Goal: Transaction & Acquisition: Purchase product/service

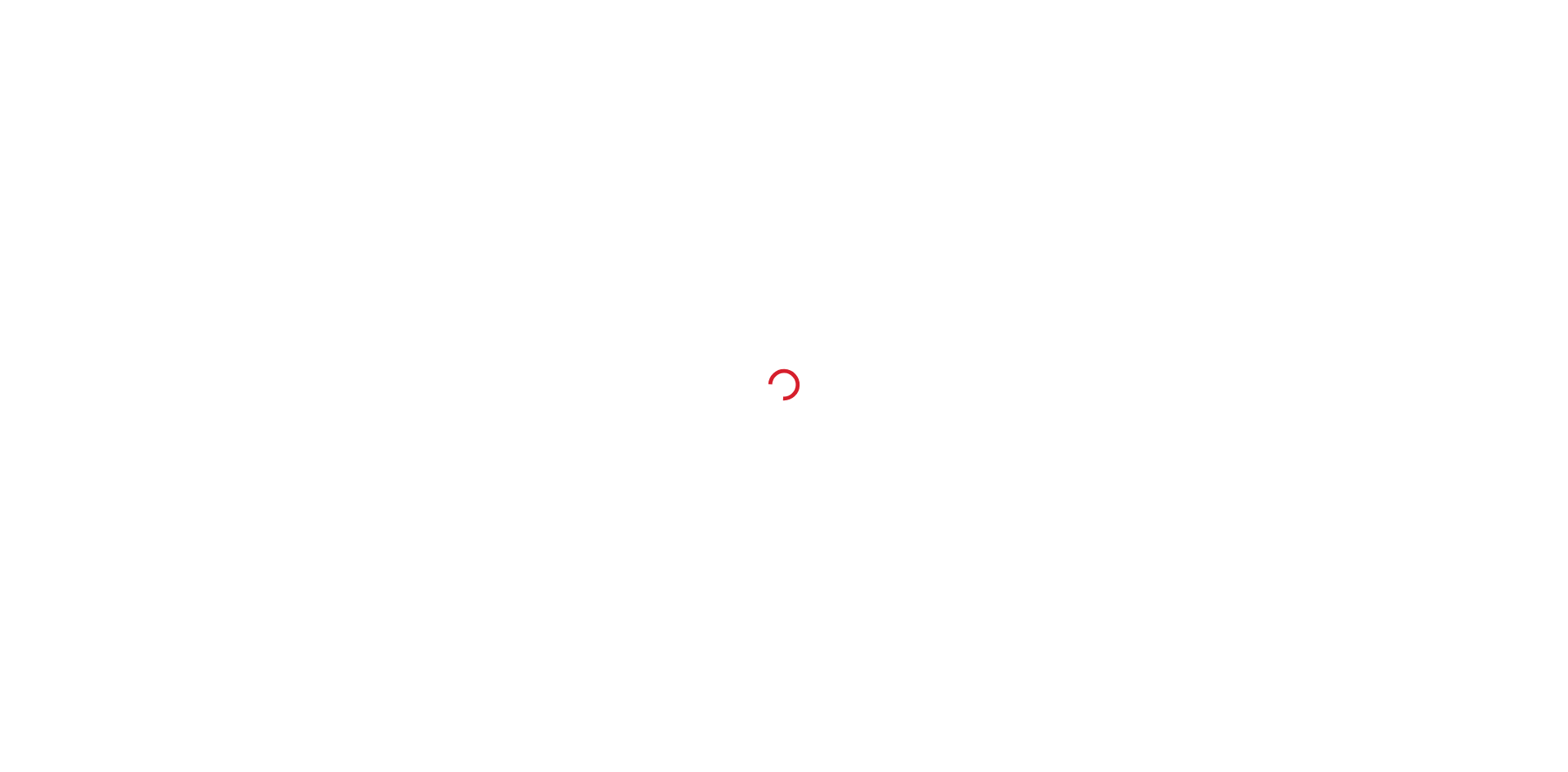
select select "*"
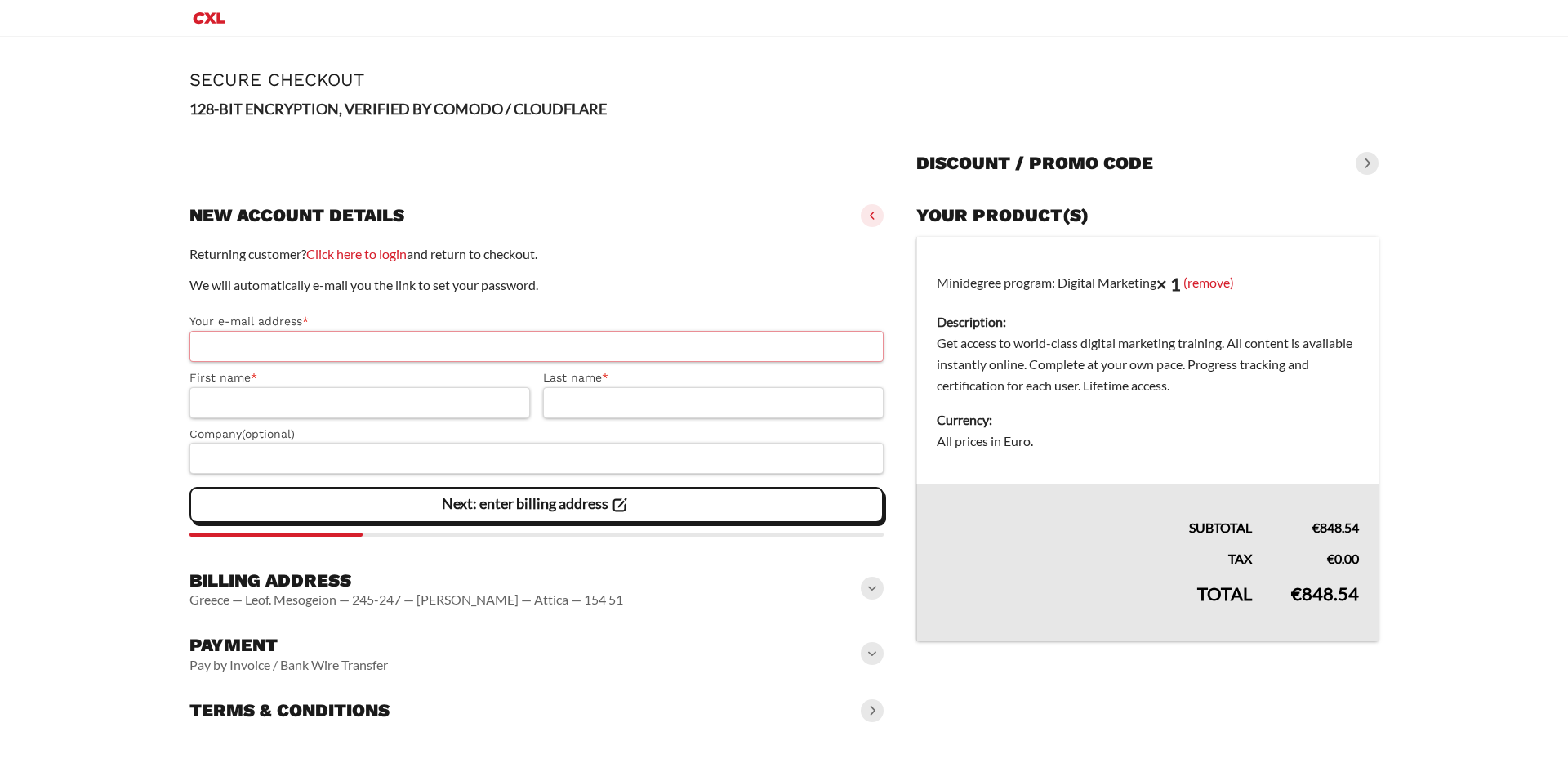
select select "**"
select select "*"
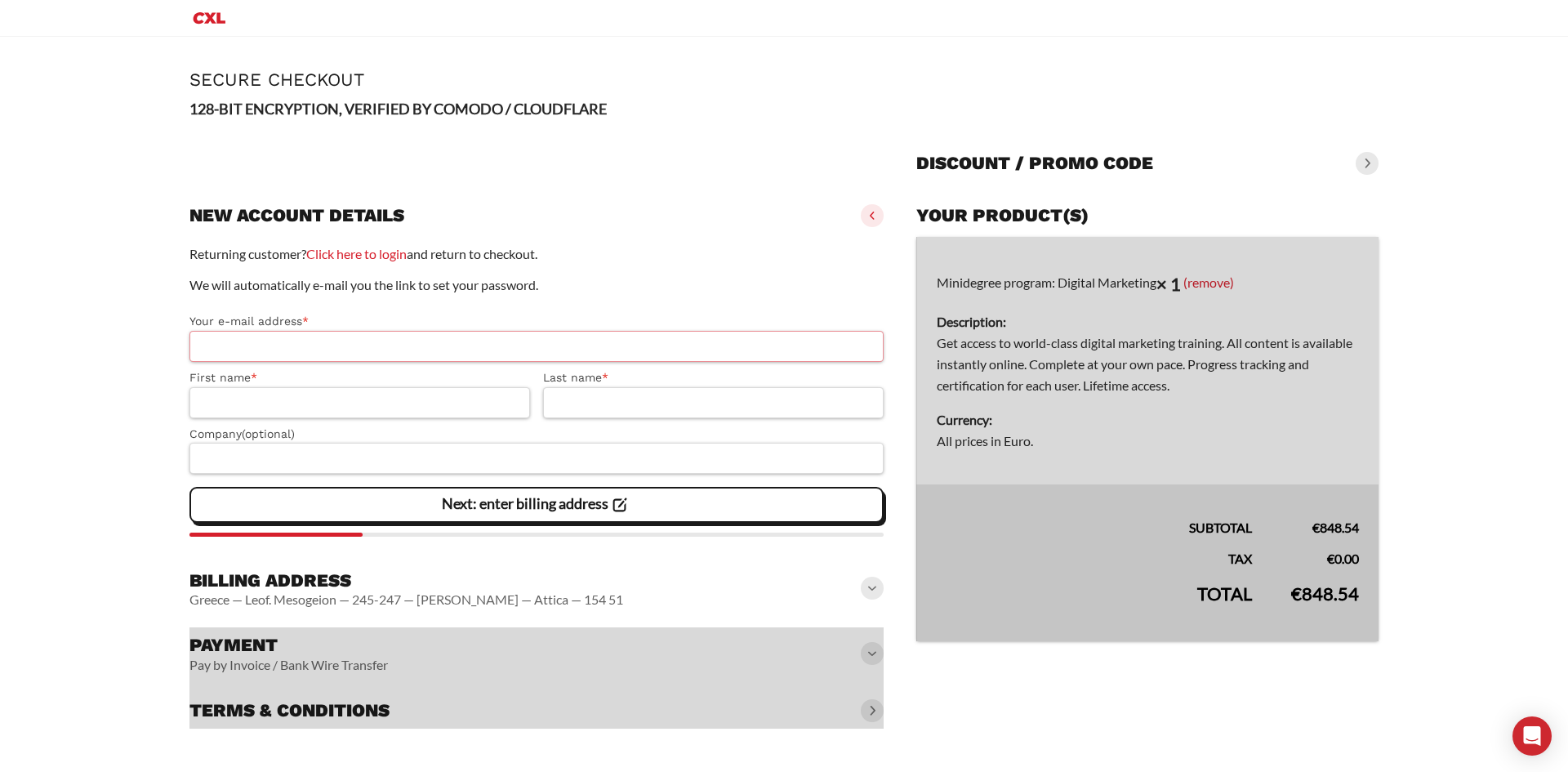
click at [329, 353] on input "Your e-mail address *" at bounding box center [536, 346] width 694 height 31
type input "**********"
type input "********"
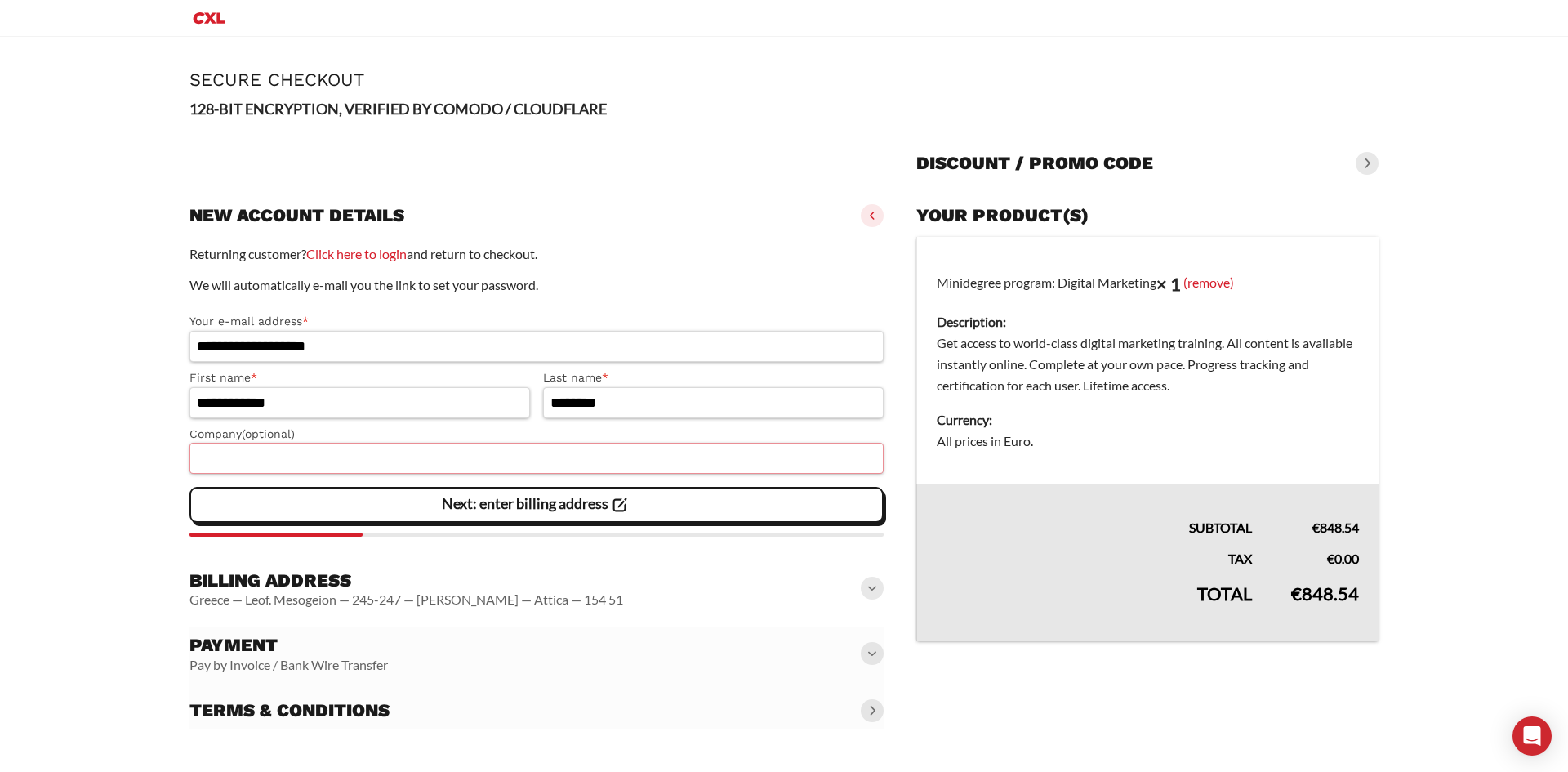
click at [298, 462] on input "Company (optional)" at bounding box center [536, 458] width 694 height 31
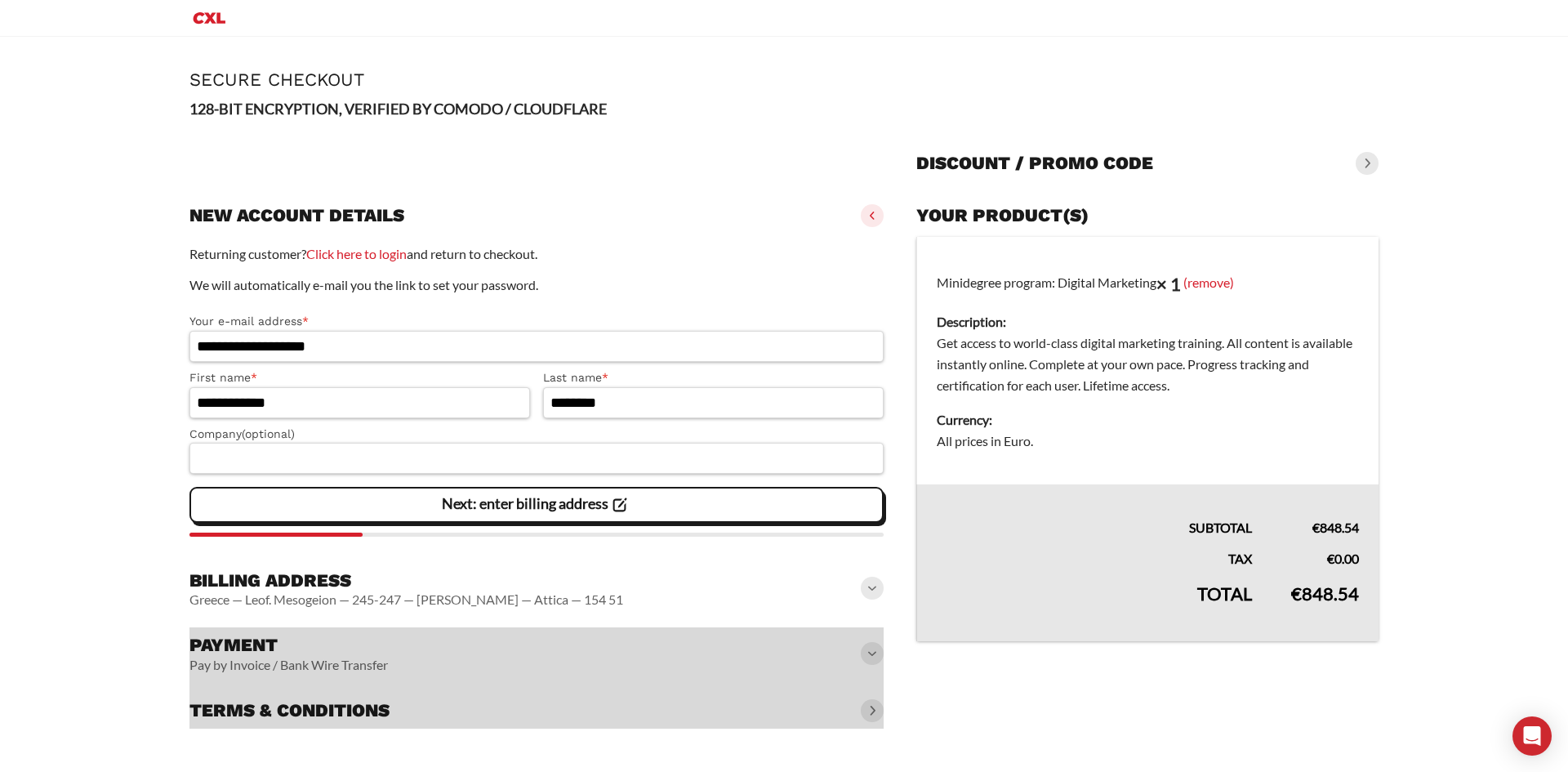
click at [308, 485] on div "**********" at bounding box center [536, 390] width 694 height 293
click at [325, 447] on input "Company (optional)" at bounding box center [536, 458] width 694 height 31
click at [322, 458] on input "Company (optional)" at bounding box center [536, 458] width 694 height 31
click at [375, 500] on div "Next: enter billing address" at bounding box center [537, 505] width 673 height 33
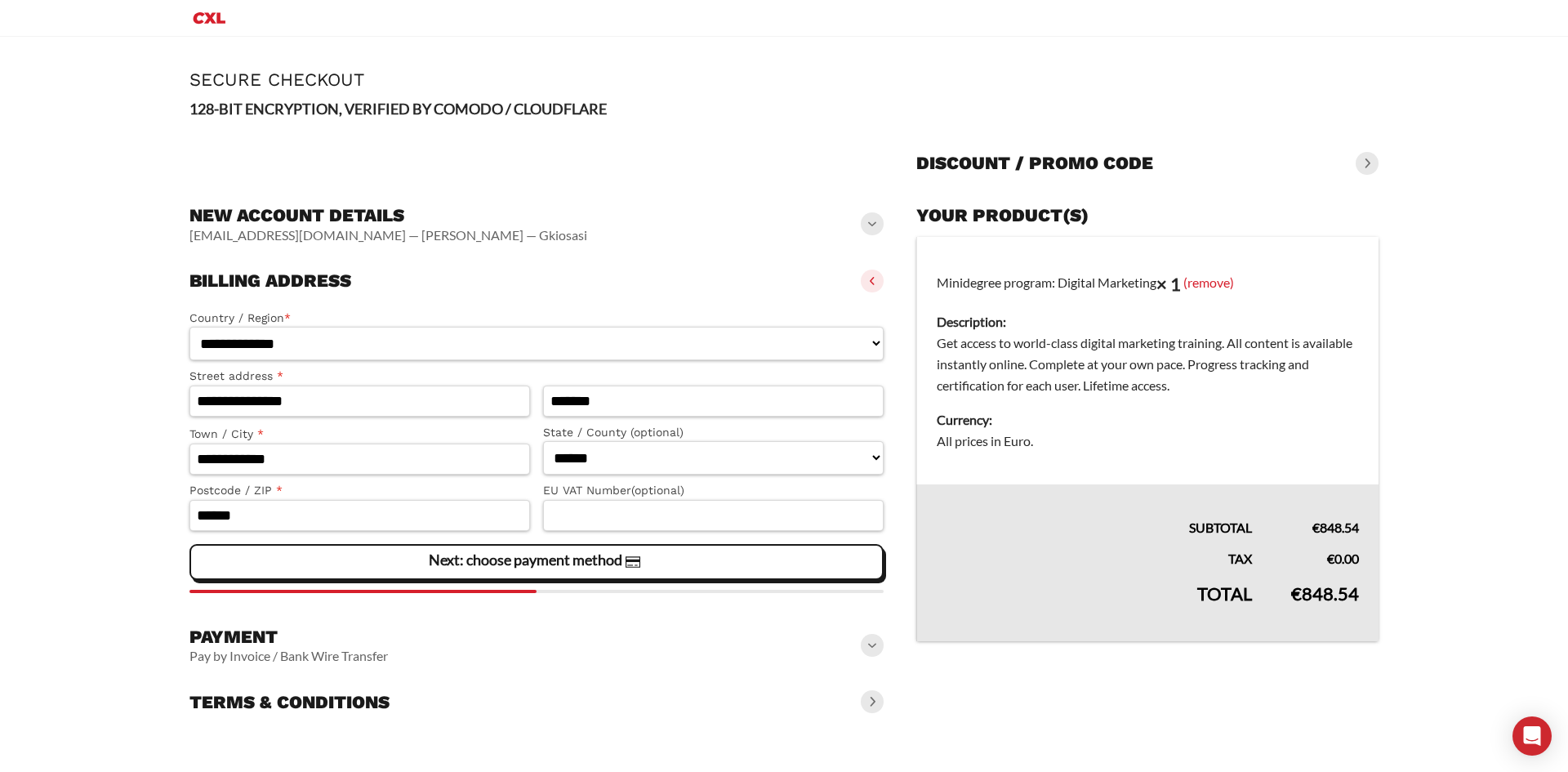
click at [343, 216] on h3 "New account details" at bounding box center [388, 215] width 398 height 23
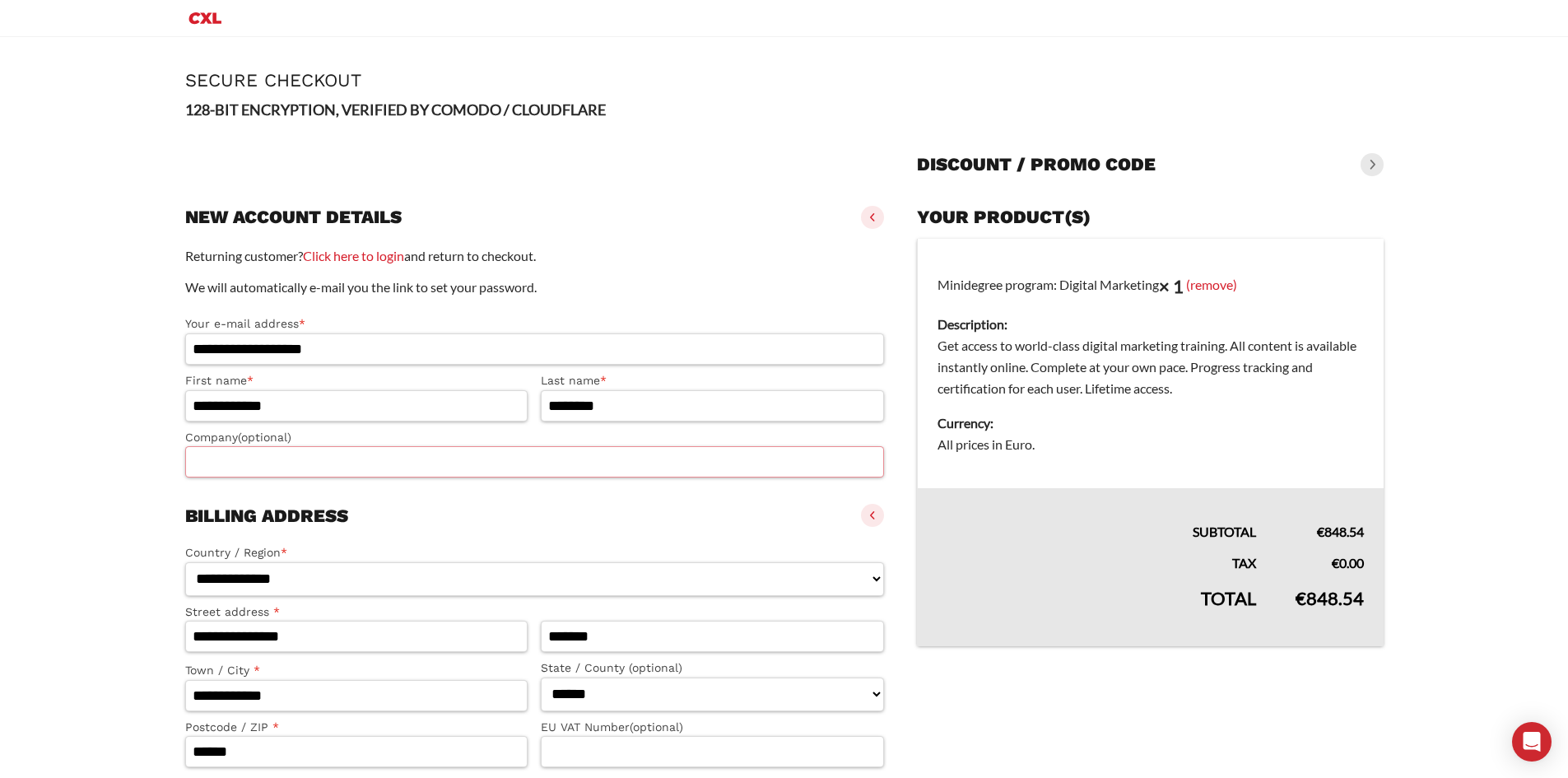
click at [379, 470] on input "Company (optional)" at bounding box center [535, 461] width 700 height 31
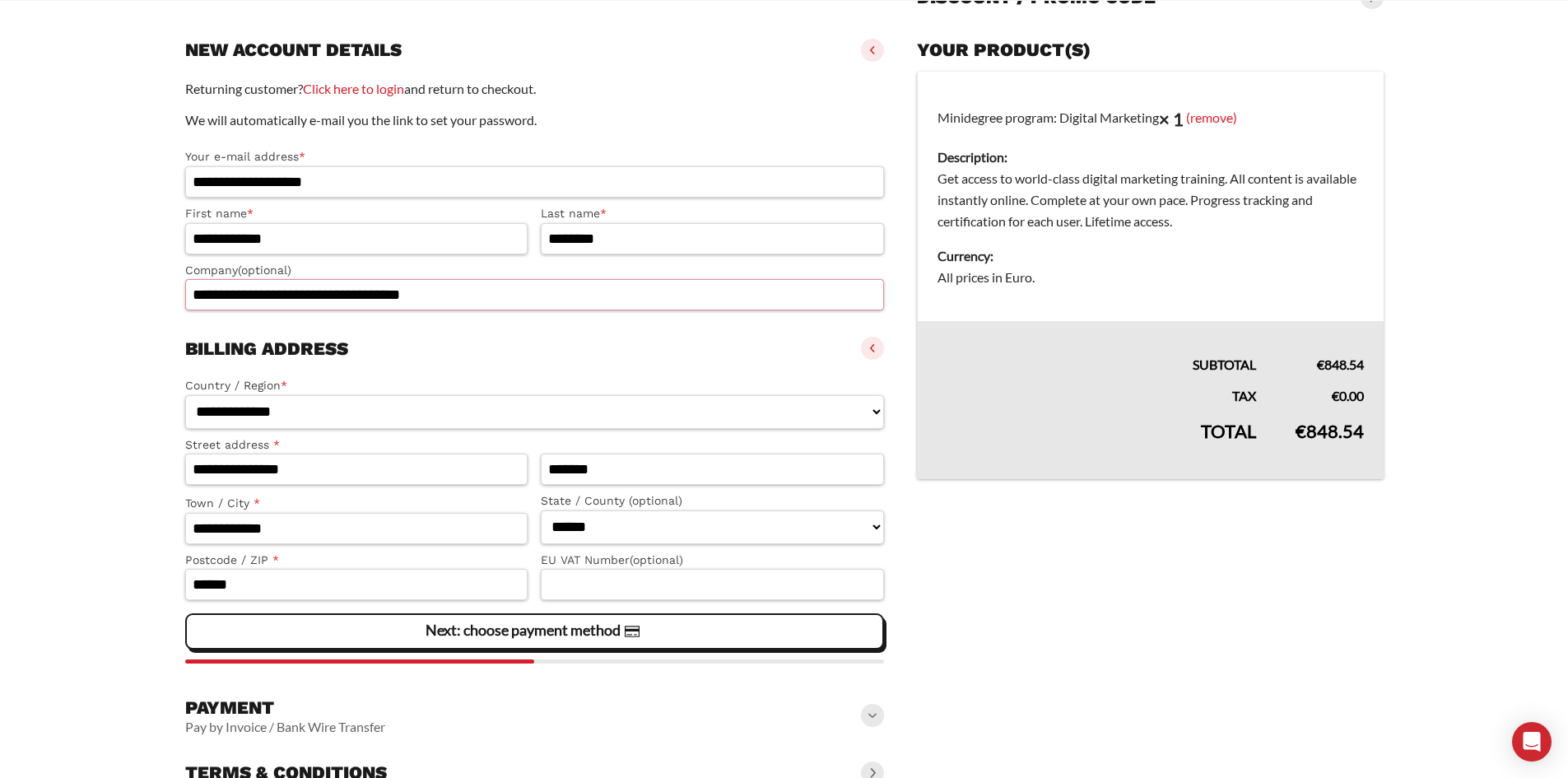
scroll to position [246, 0]
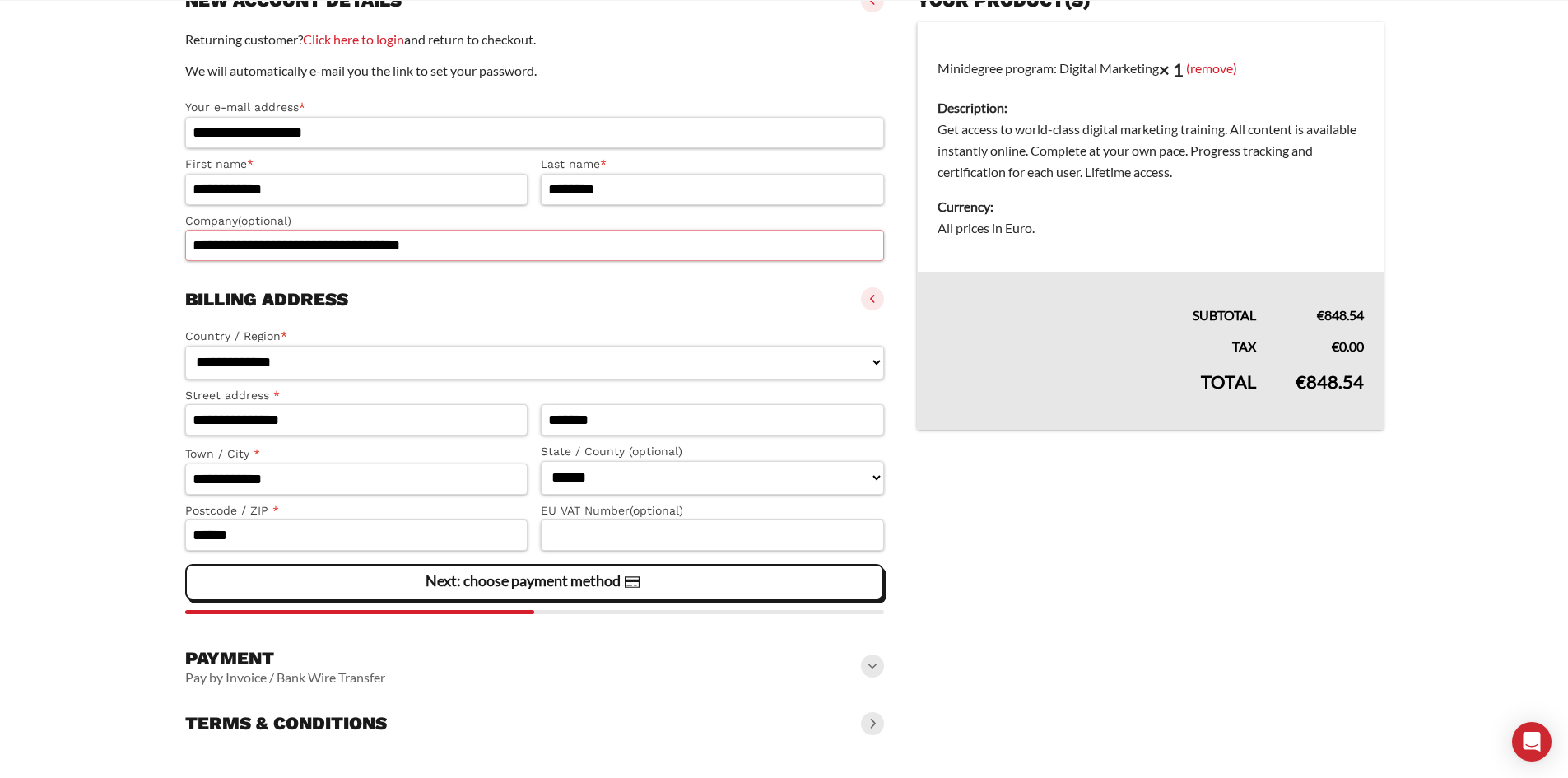
type input "**********"
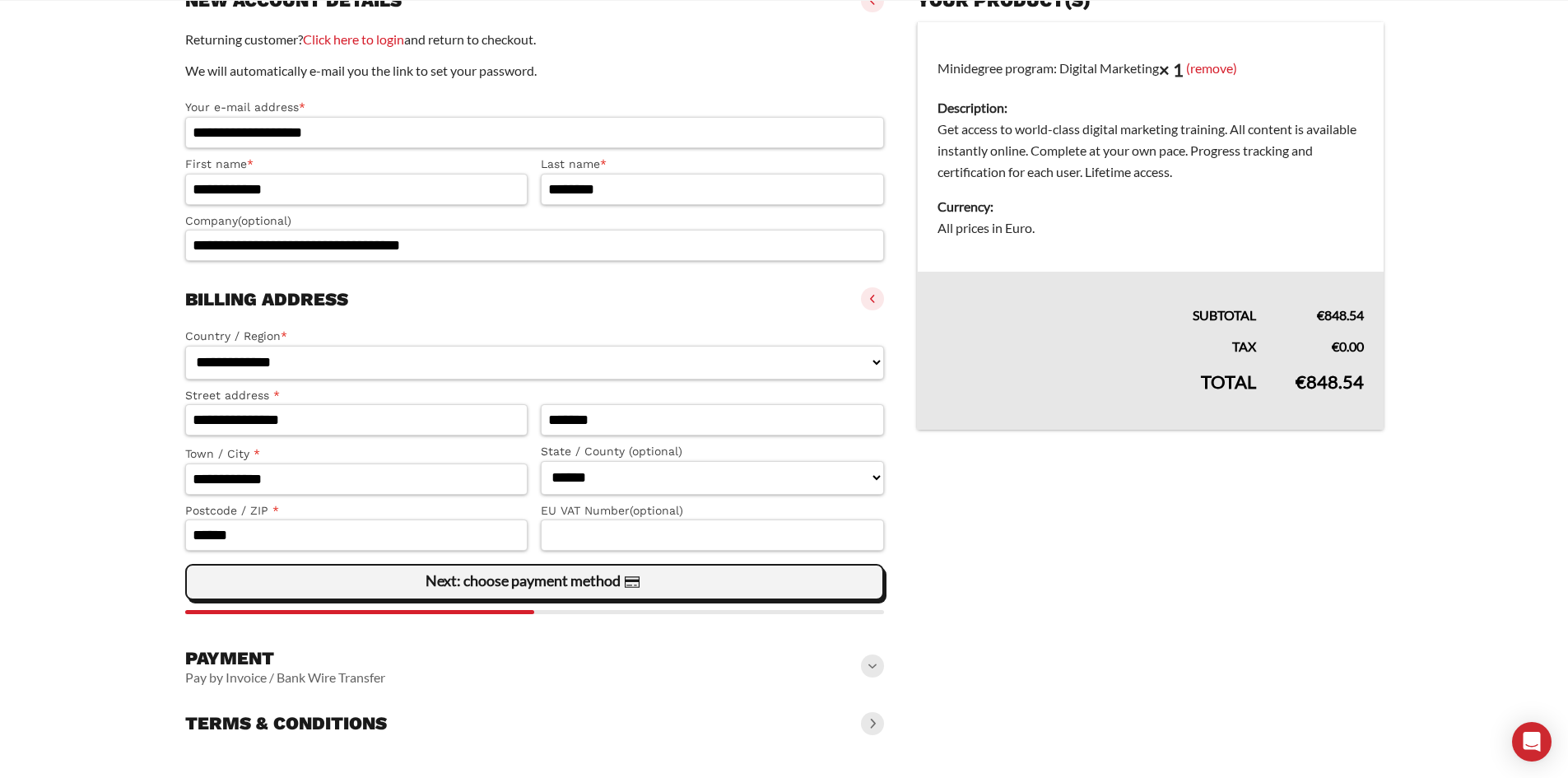
click at [446, 595] on span "Next: choose payment method" at bounding box center [534, 583] width 217 height 35
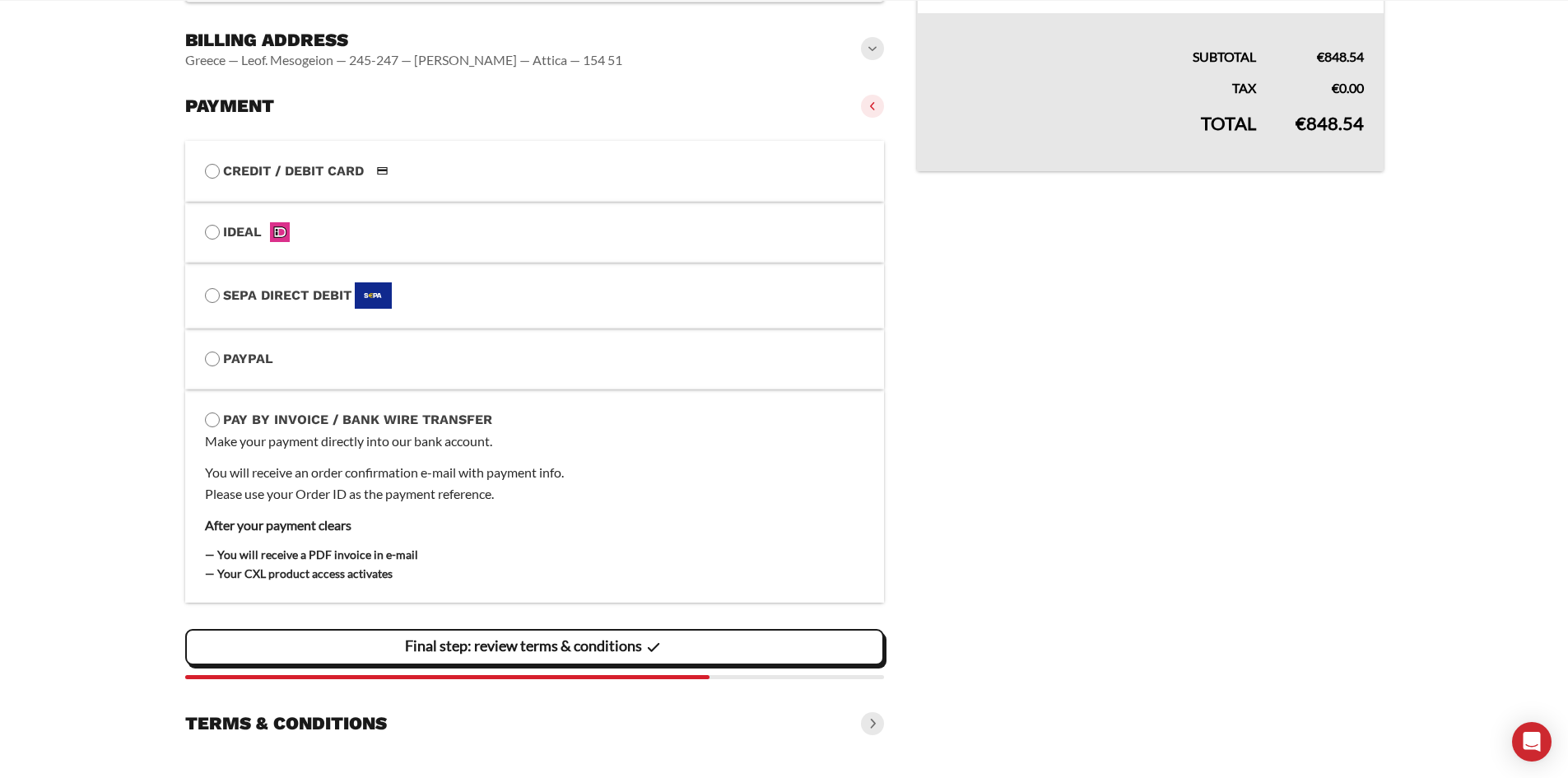
click at [0, 0] on slot "Final step: review terms & conditions" at bounding box center [0, 0] width 0 height 0
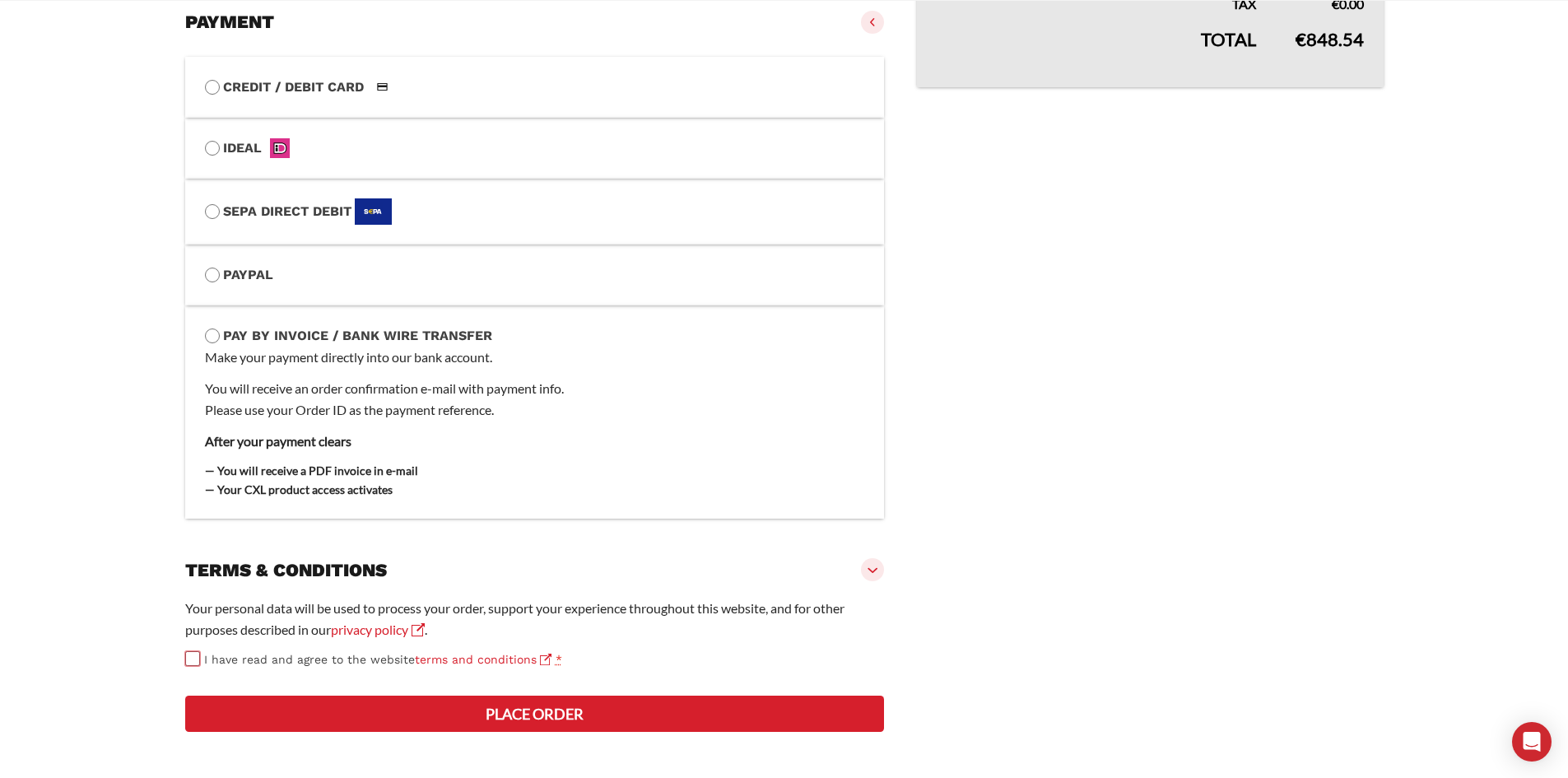
scroll to position [647, 0]
click at [531, 712] on button "Place order" at bounding box center [535, 713] width 700 height 36
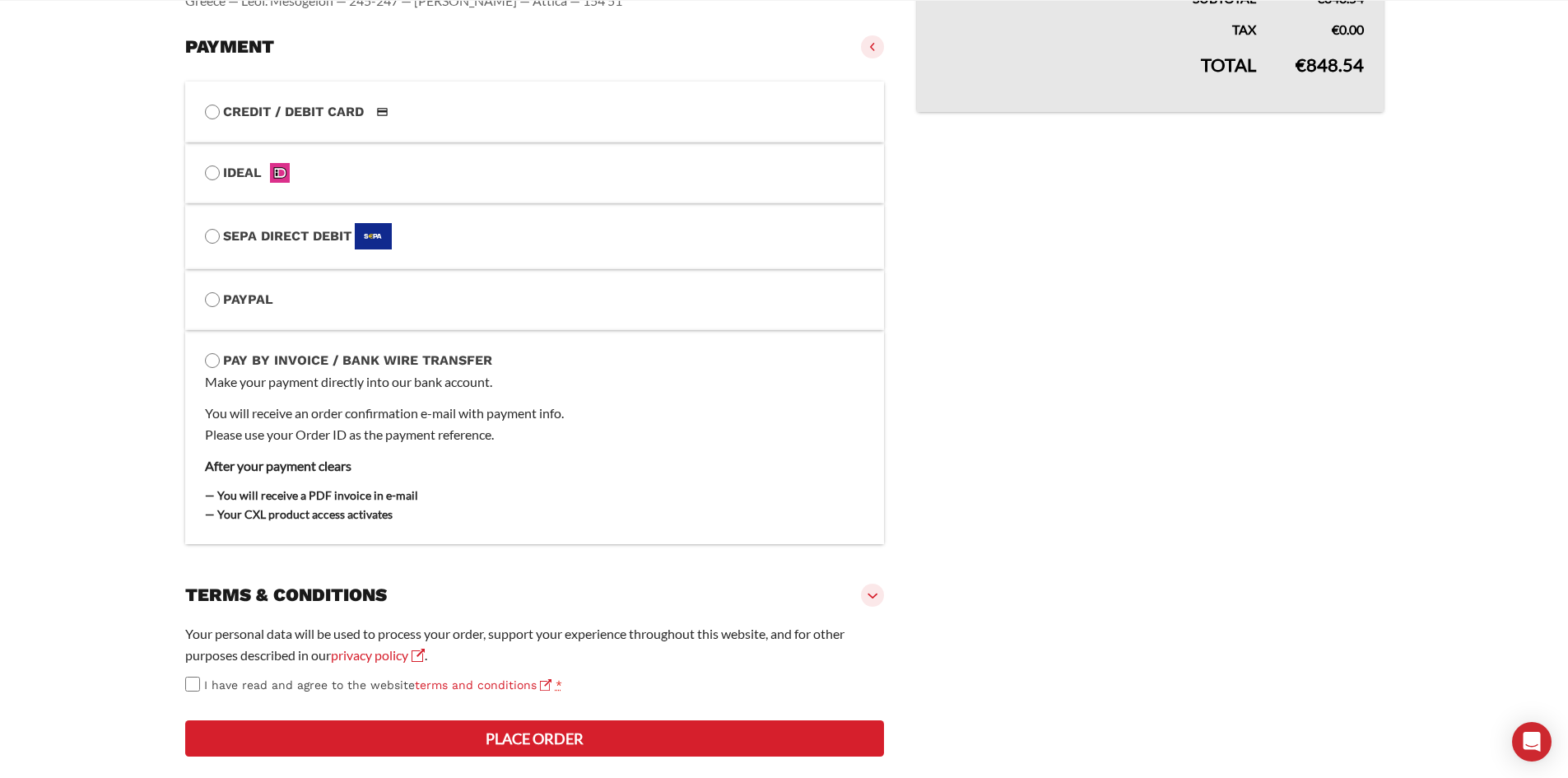
scroll to position [760, 0]
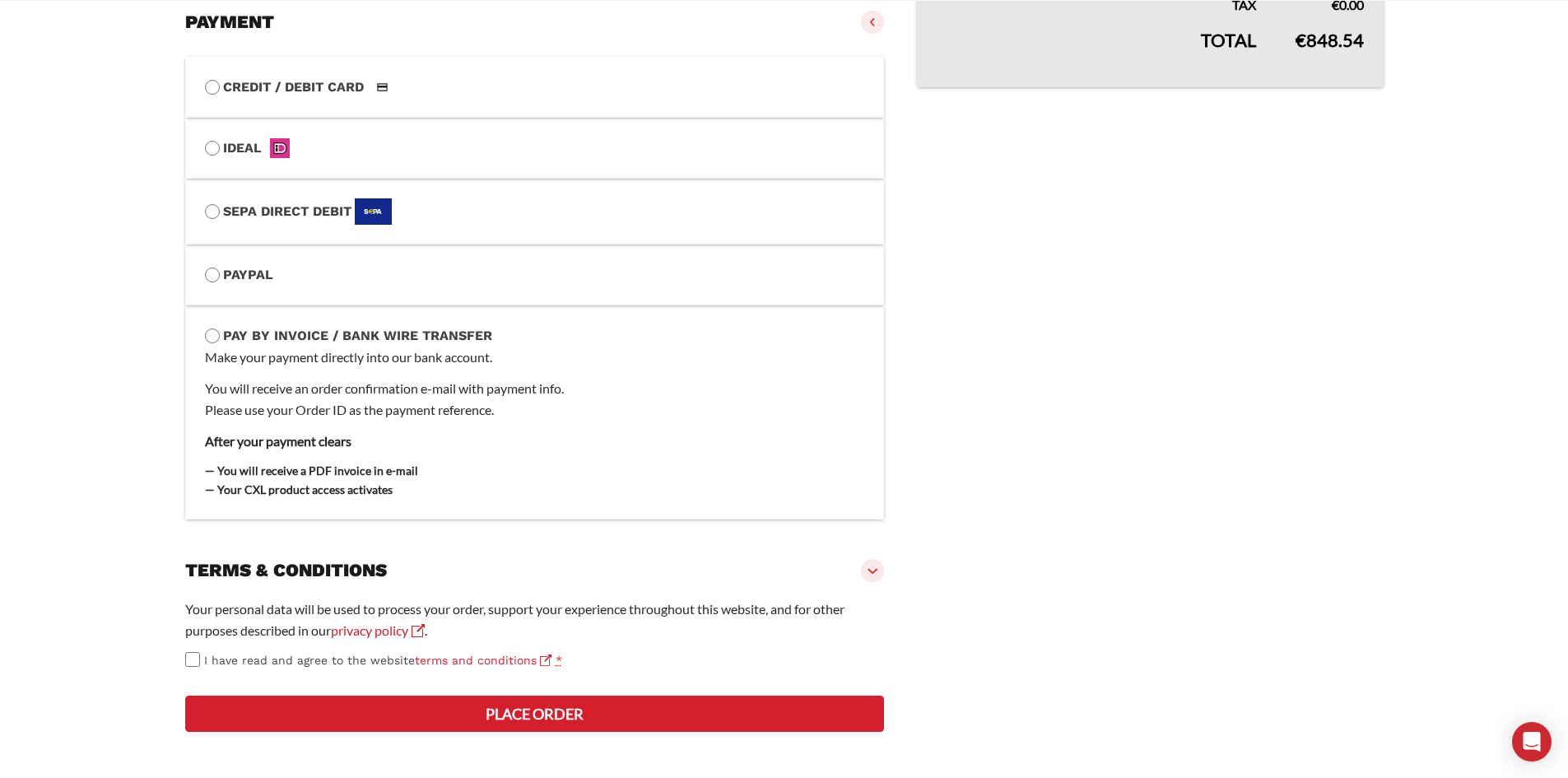
click at [527, 718] on button "Place order" at bounding box center [535, 713] width 700 height 36
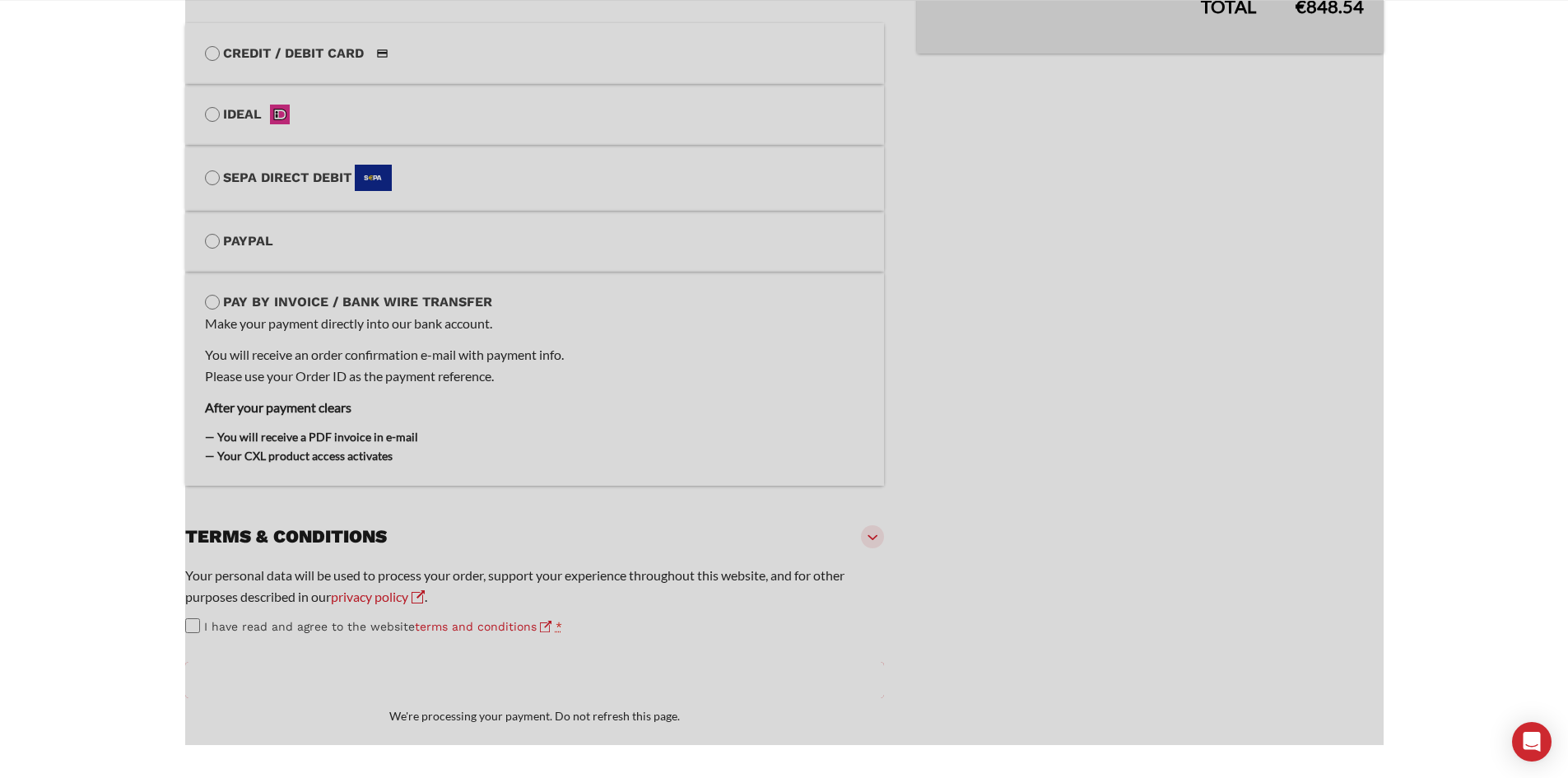
scroll to position [794, 0]
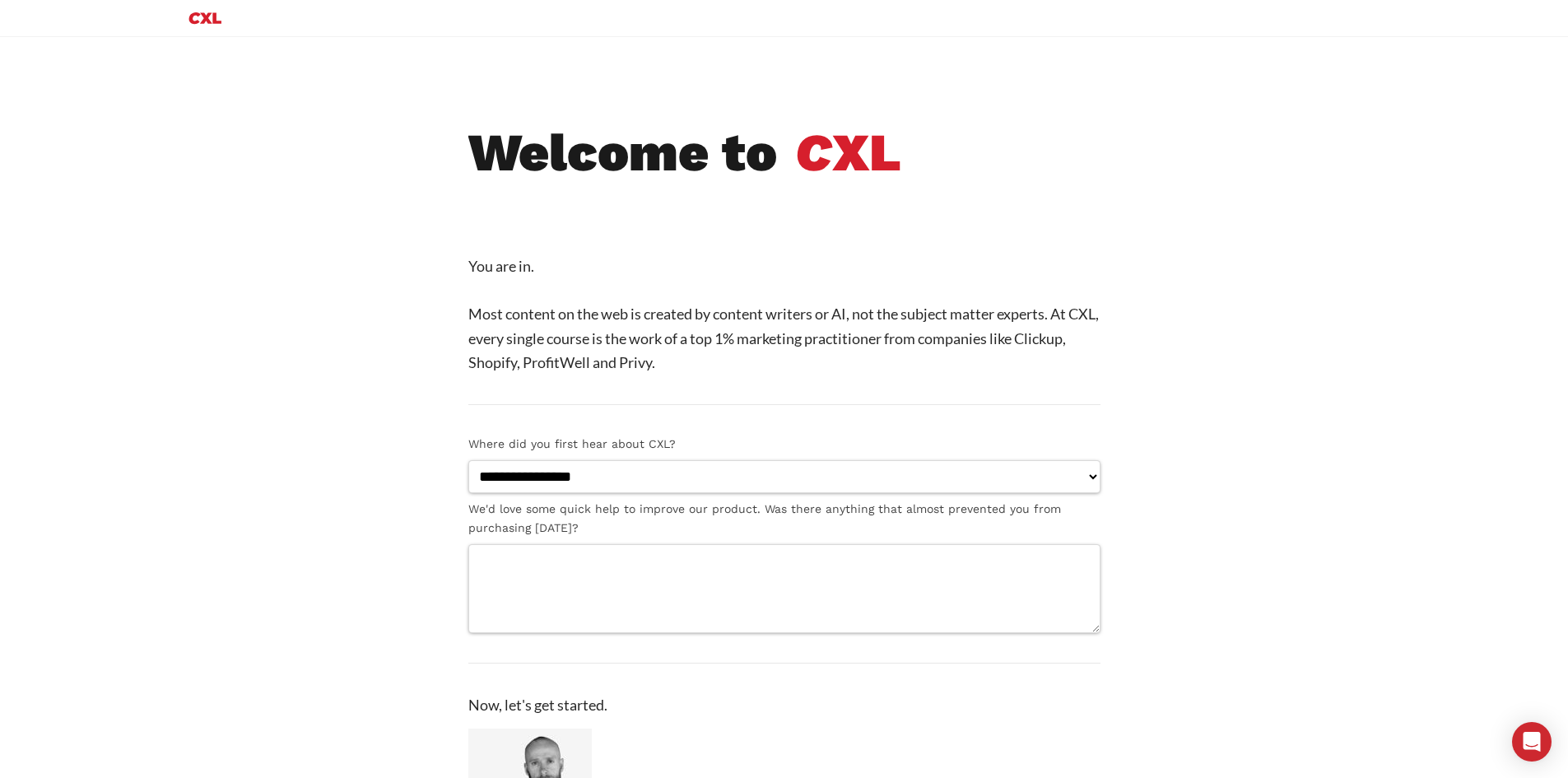
scroll to position [83, 0]
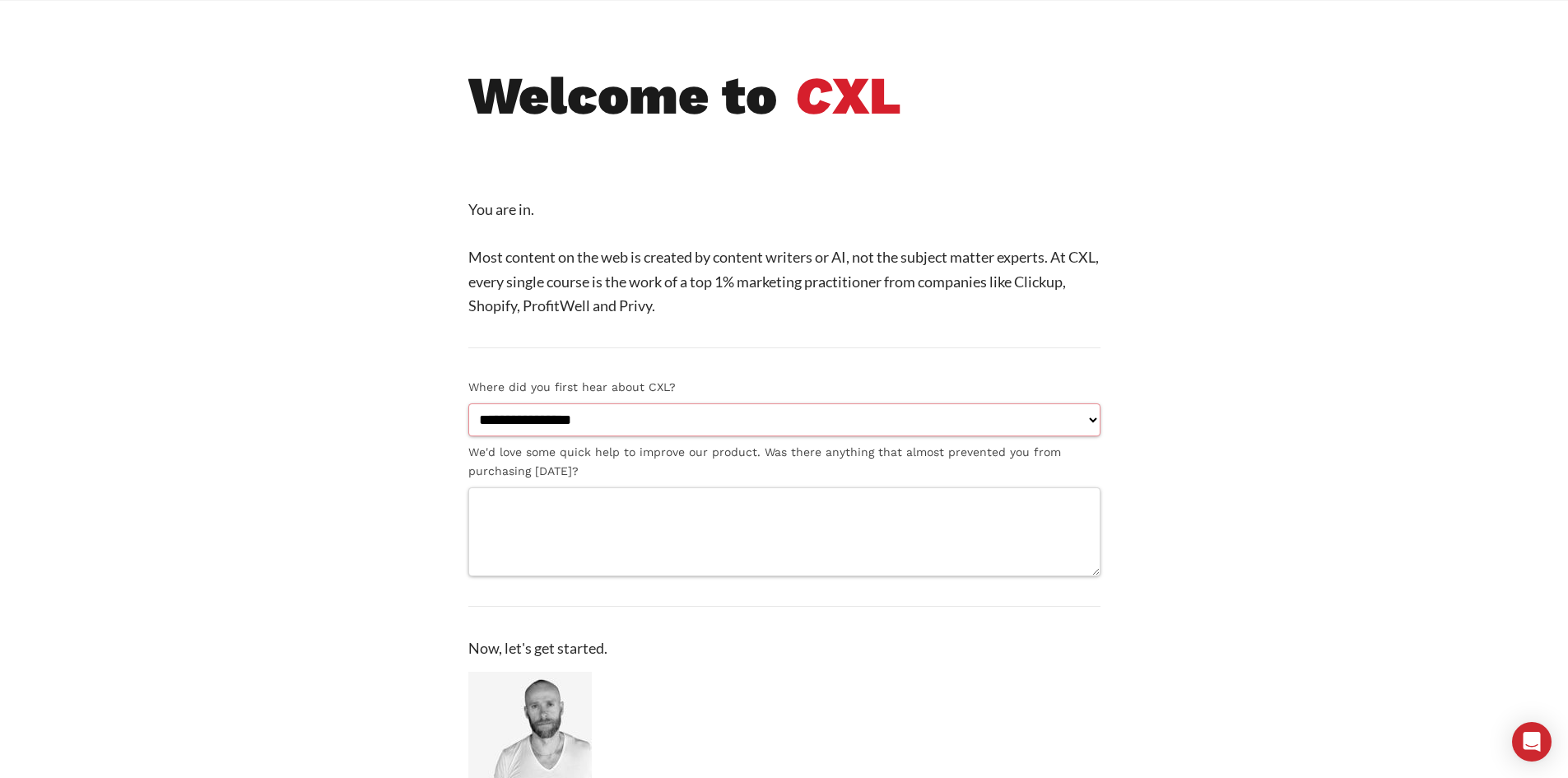
click at [558, 415] on select "**********" at bounding box center [784, 420] width 632 height 34
drag, startPoint x: 610, startPoint y: 370, endPoint x: 591, endPoint y: 367, distance: 19.2
click at [610, 370] on ul "**********" at bounding box center [784, 442] width 632 height 753
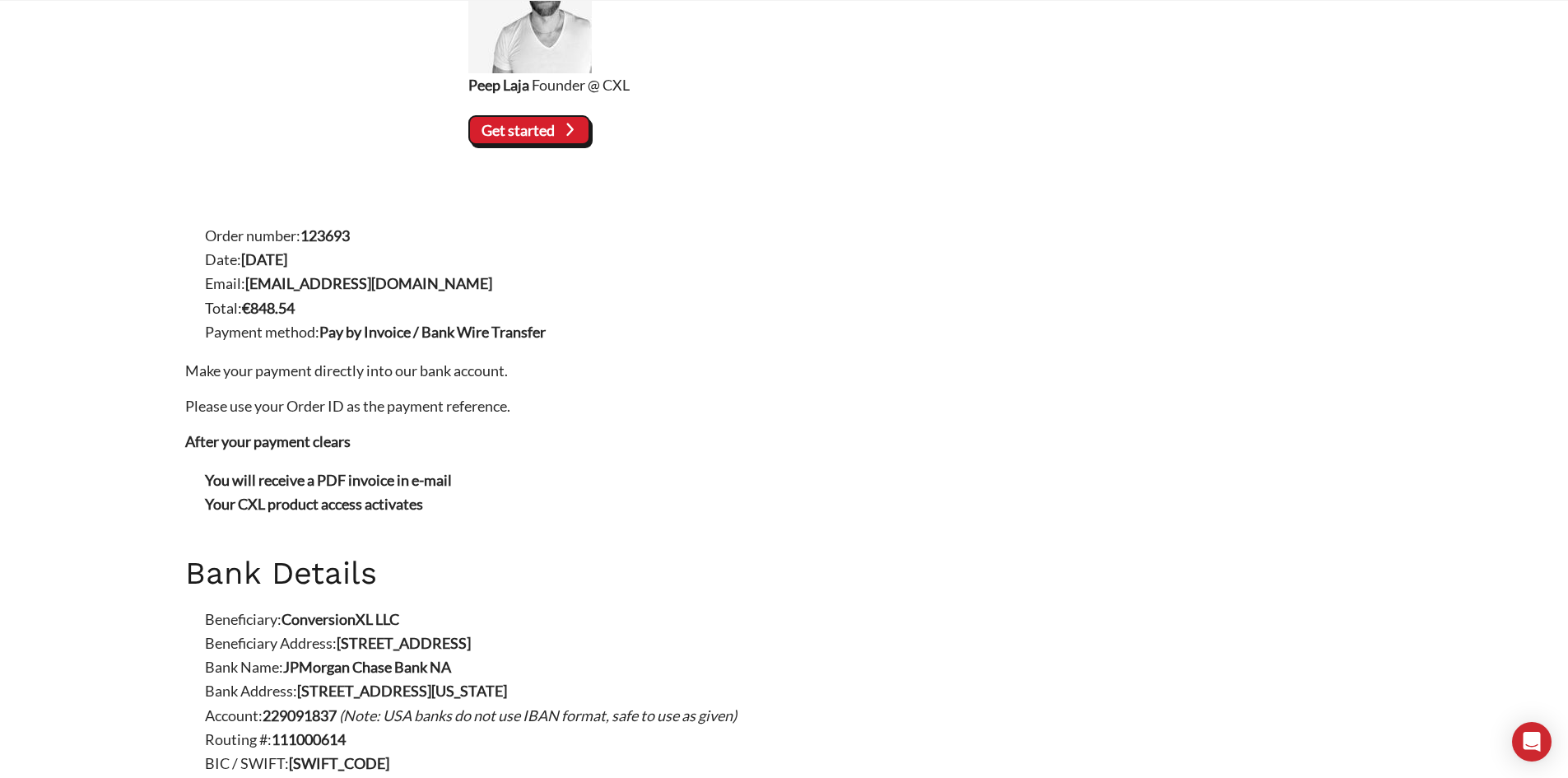
scroll to position [823, 0]
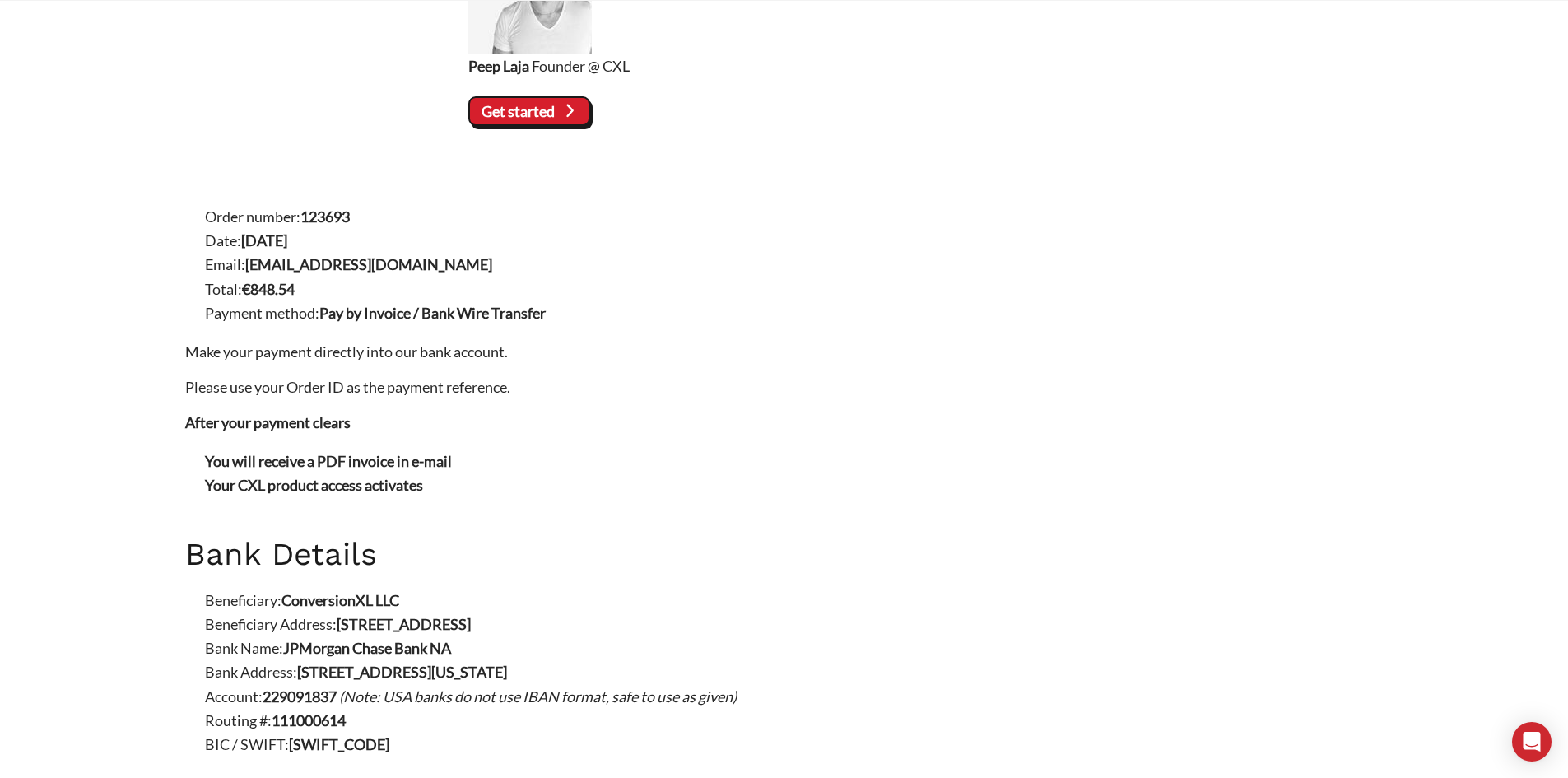
click at [312, 213] on strong "123693" at bounding box center [326, 217] width 50 height 18
click at [368, 229] on li "Date: Sep 19, 2025" at bounding box center [793, 240] width 1178 height 24
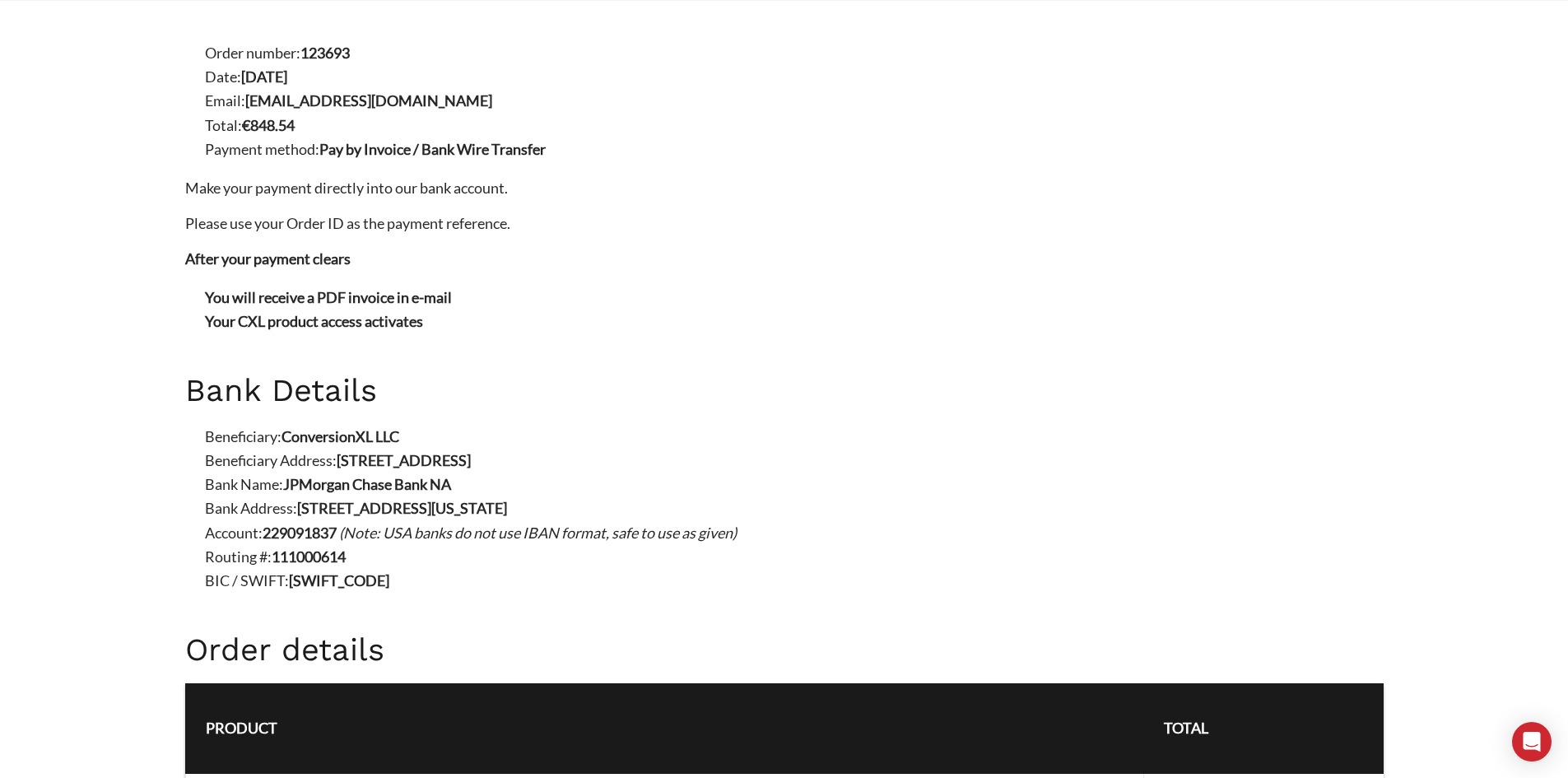
scroll to position [741, 0]
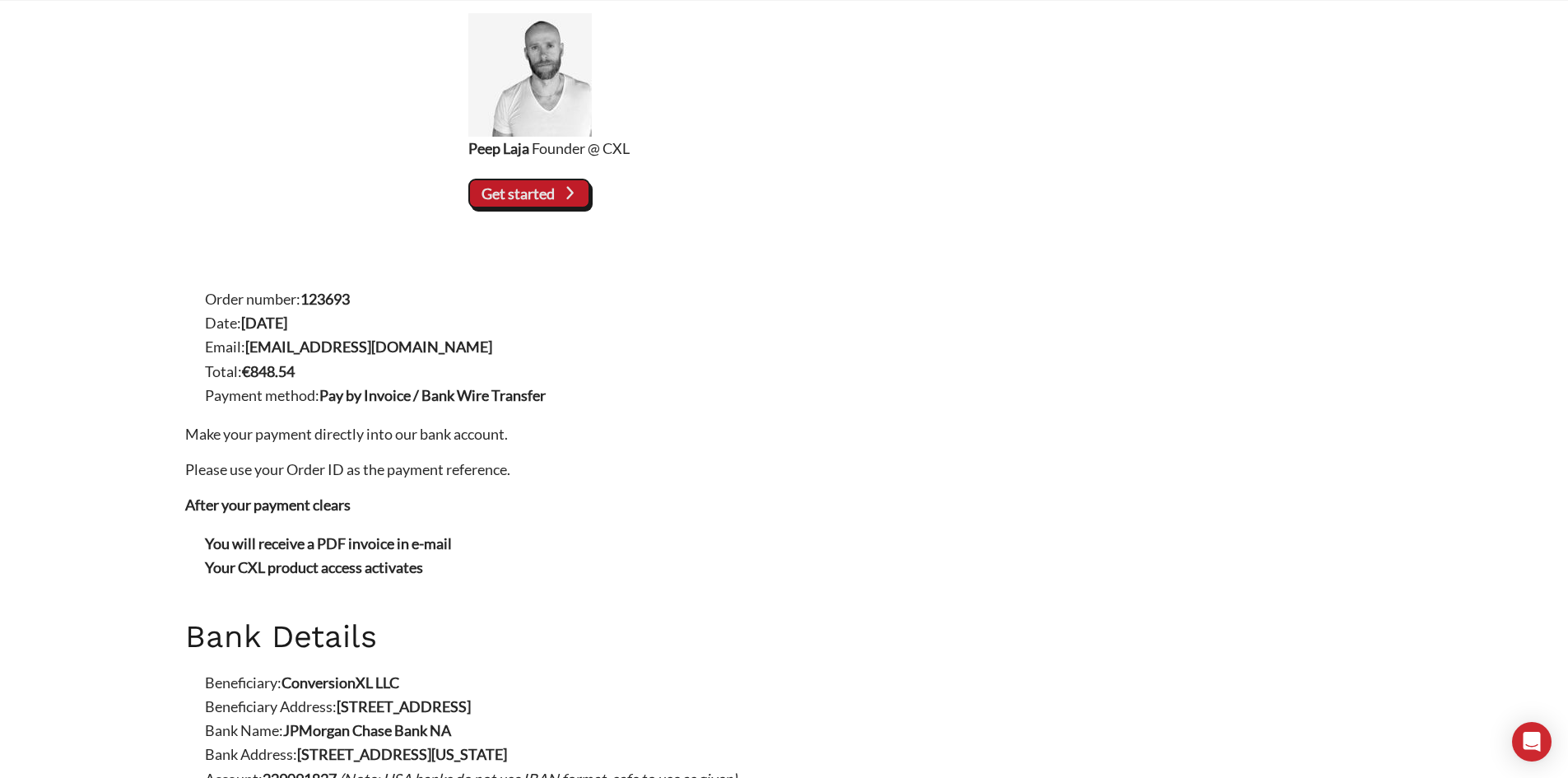
click at [566, 205] on icon at bounding box center [569, 193] width 22 height 22
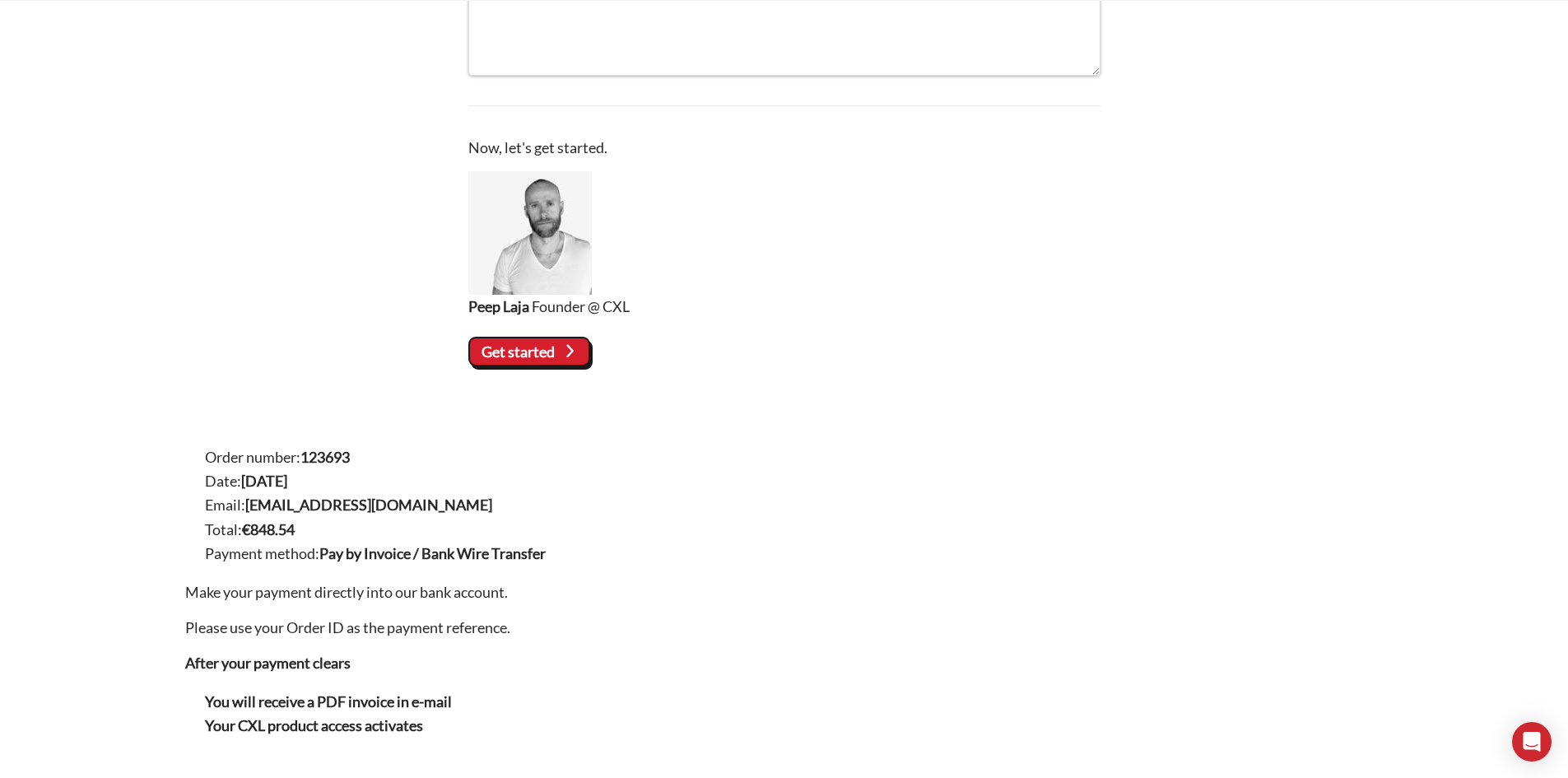
scroll to position [576, 0]
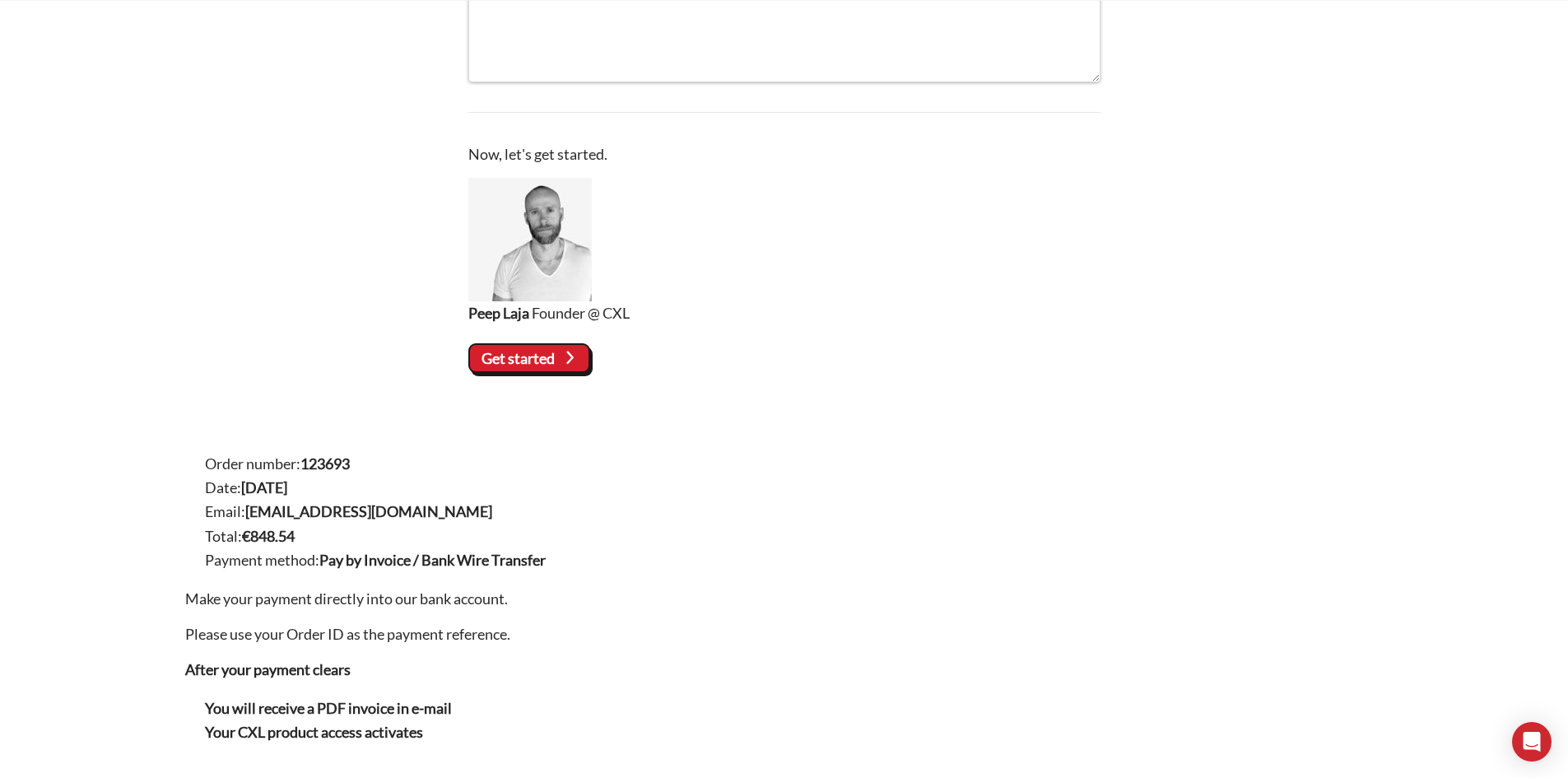
click at [0, 0] on slot "Get started" at bounding box center [0, 0] width 0 height 0
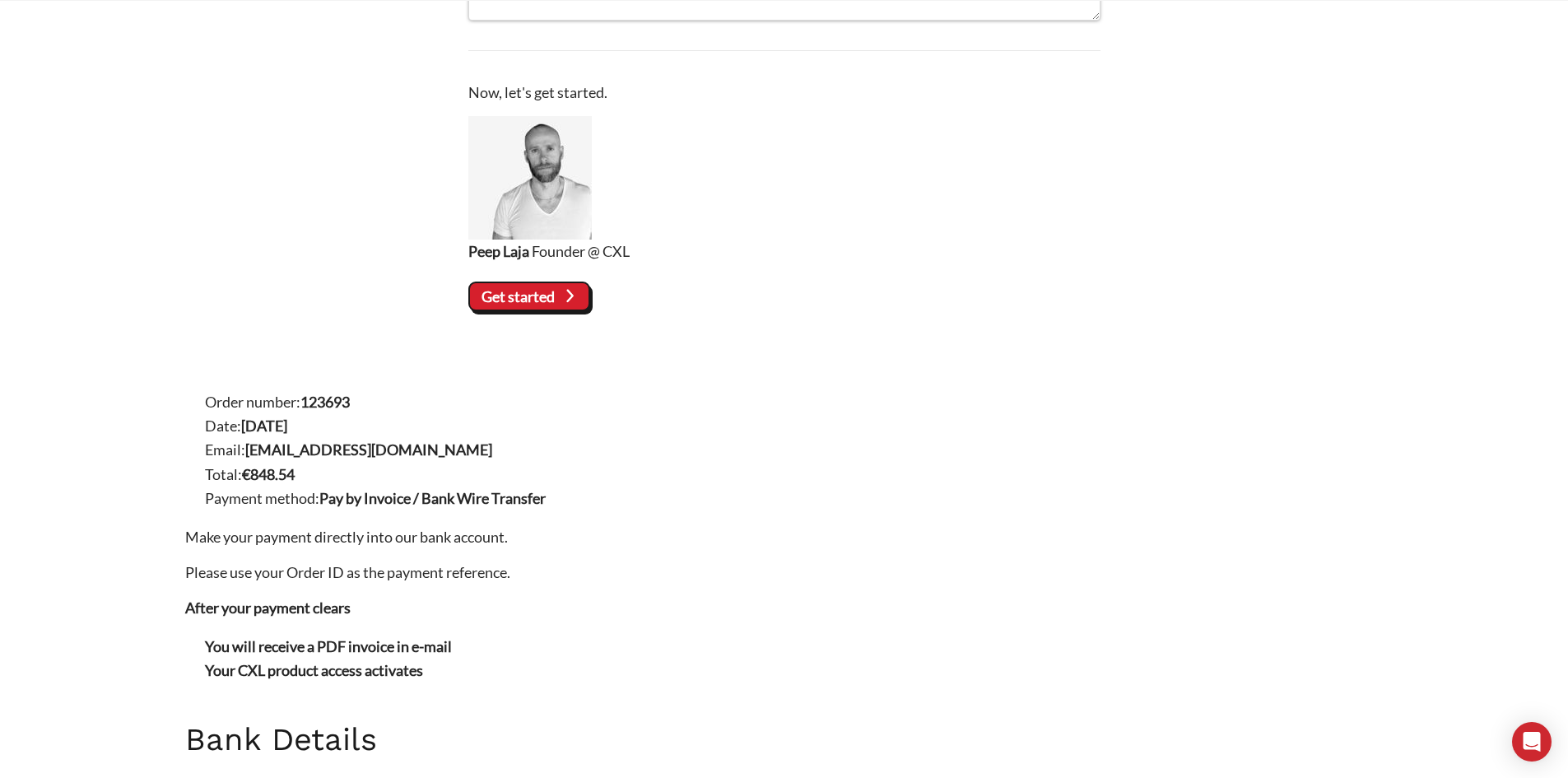
scroll to position [741, 0]
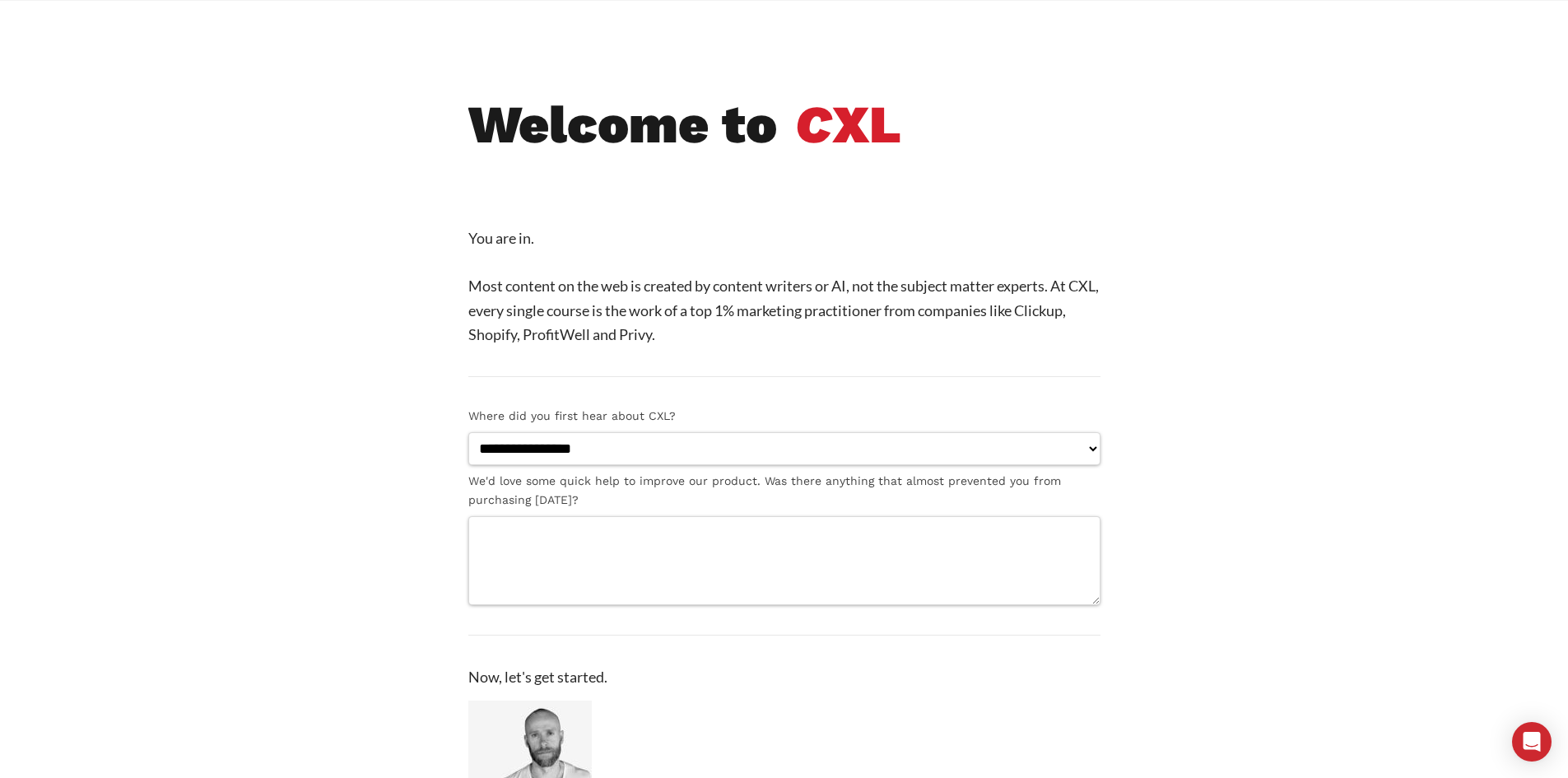
scroll to position [83, 0]
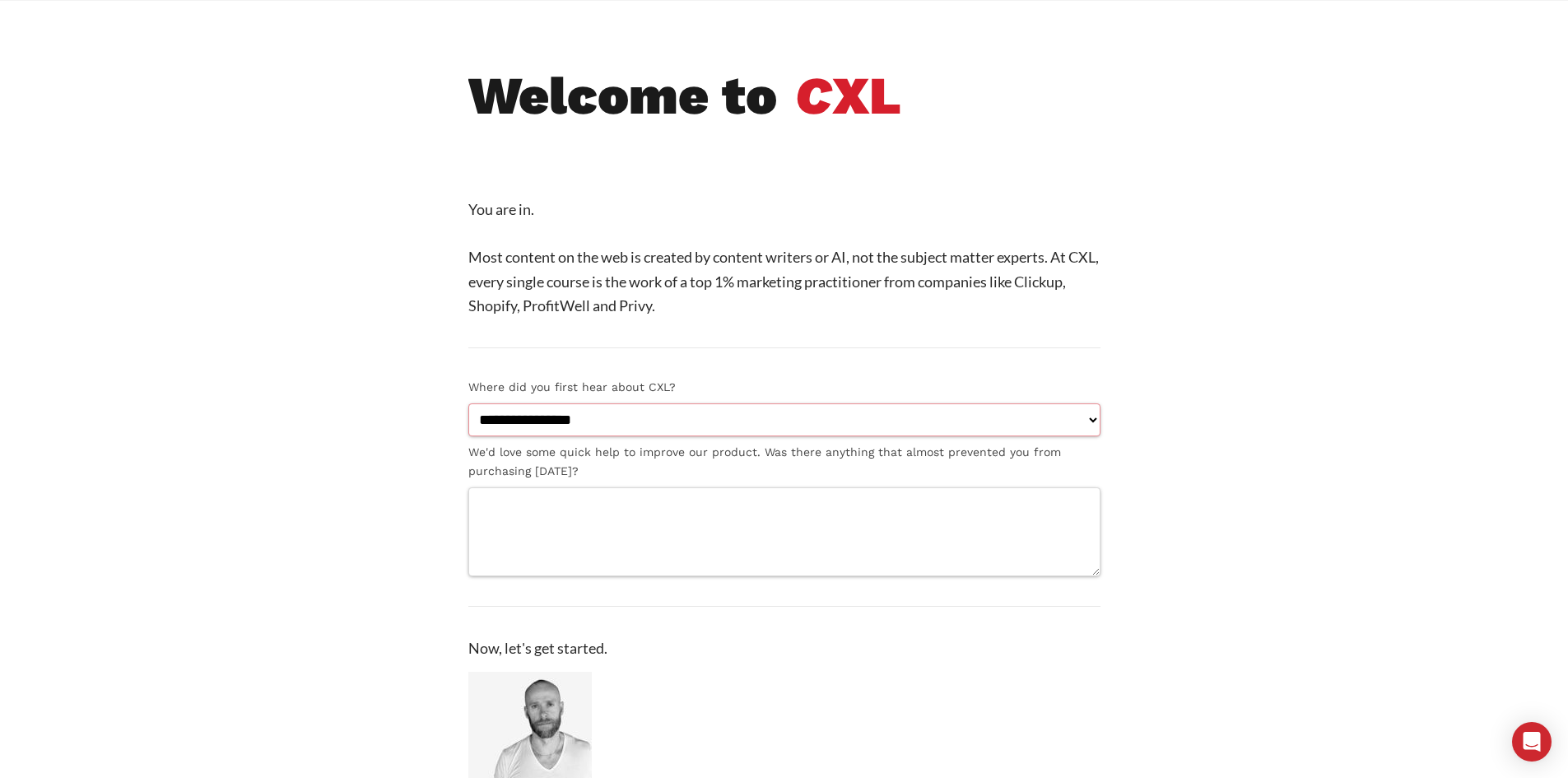
click at [558, 404] on select "**********" at bounding box center [784, 420] width 632 height 34
click at [463, 411] on section "**********" at bounding box center [784, 468] width 698 height 805
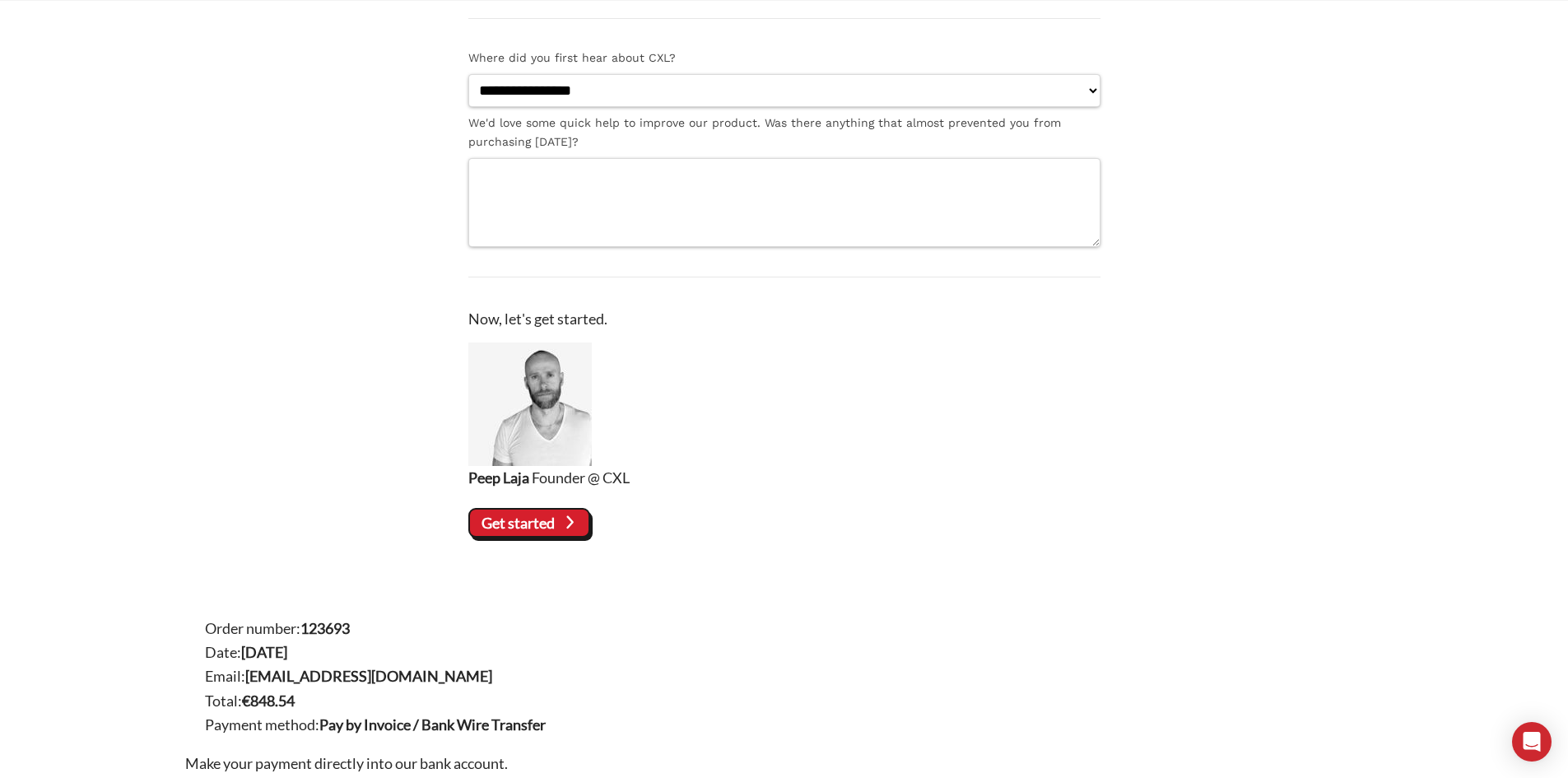
scroll to position [906, 0]
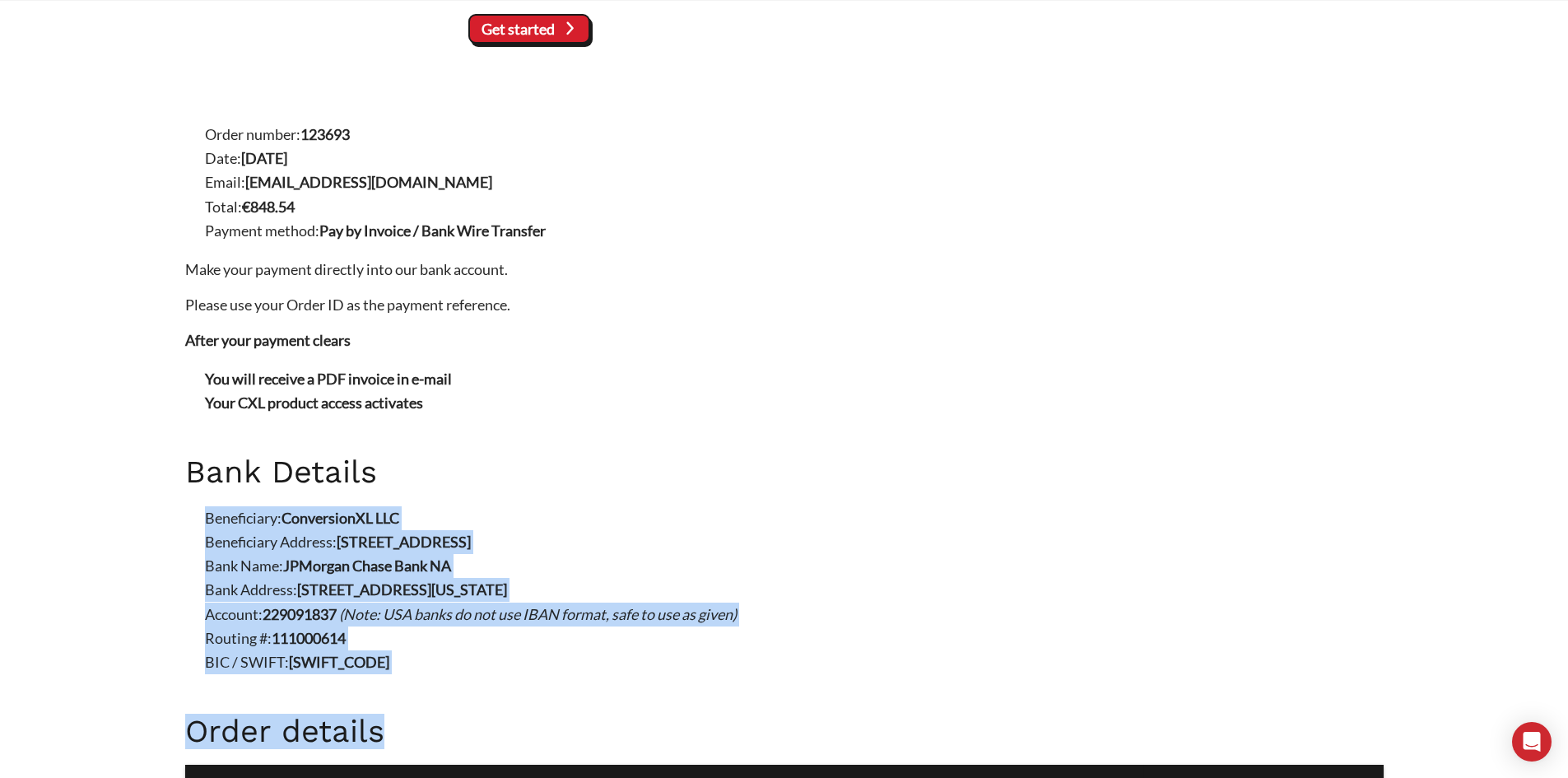
drag, startPoint x: 188, startPoint y: 512, endPoint x: 436, endPoint y: 675, distance: 296.8
click at [436, 667] on li "BIC / SWIFT: [SWIFT_CODE]" at bounding box center [793, 662] width 1178 height 24
drag, startPoint x: 370, startPoint y: 660, endPoint x: 194, endPoint y: 521, distance: 224.3
click at [194, 521] on ul "Beneficiary: ConversionXL LLC Beneficiary Address: [STREET_ADDRESS] Bank Name: …" at bounding box center [784, 591] width 1198 height 169
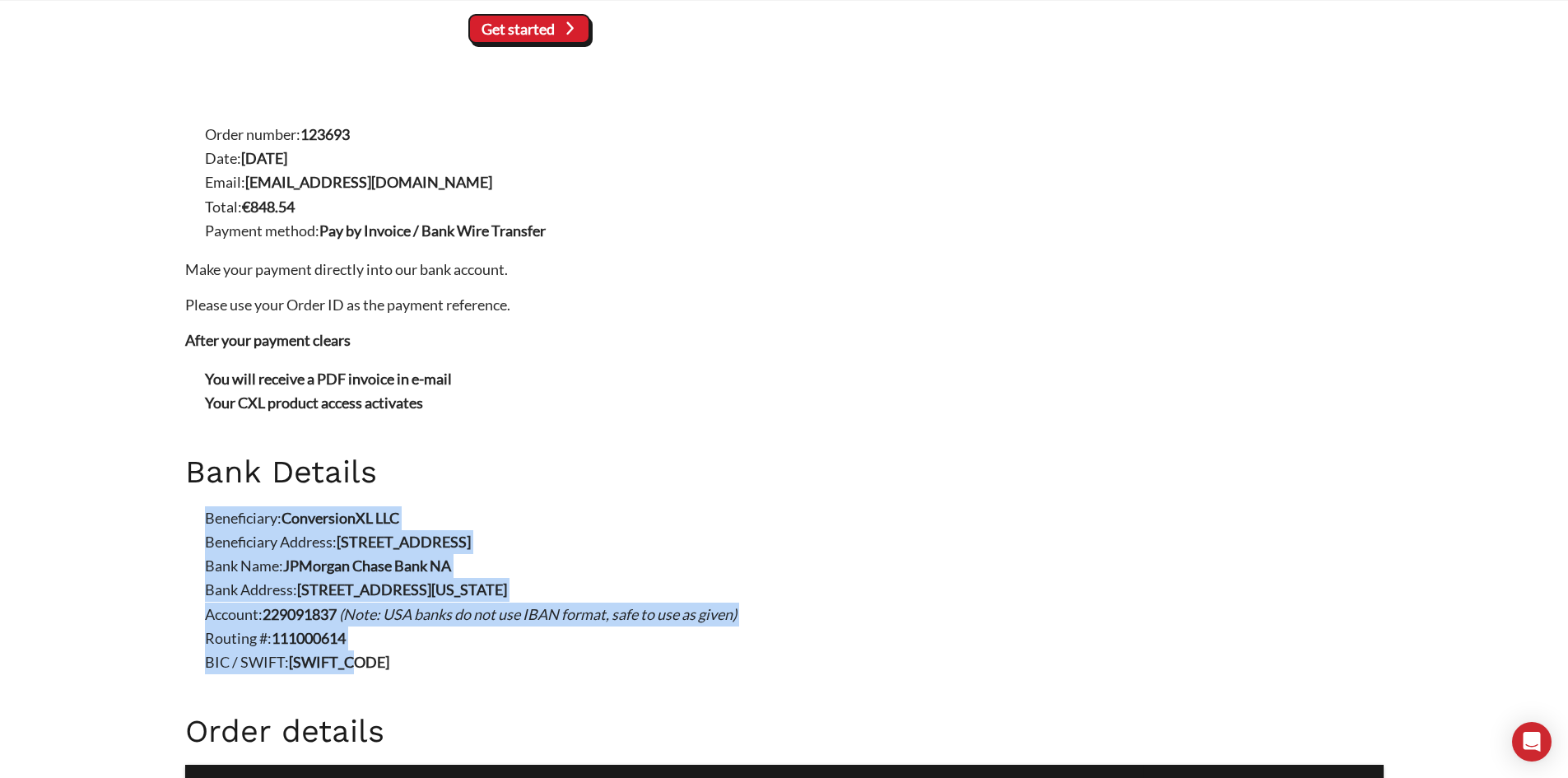
copy ul "Beneficiary: ConversionXL LLC Beneficiary Address: [STREET_ADDRESS] Bank Name: …"
click at [195, 478] on h2 "Bank Details" at bounding box center [784, 472] width 1198 height 36
click at [193, 475] on h2 "Bank Details" at bounding box center [784, 472] width 1198 height 36
copy div "Bank Details Beneficiary: ConversionXL LLC Beneficiary Address: [STREET_ADDRESS…"
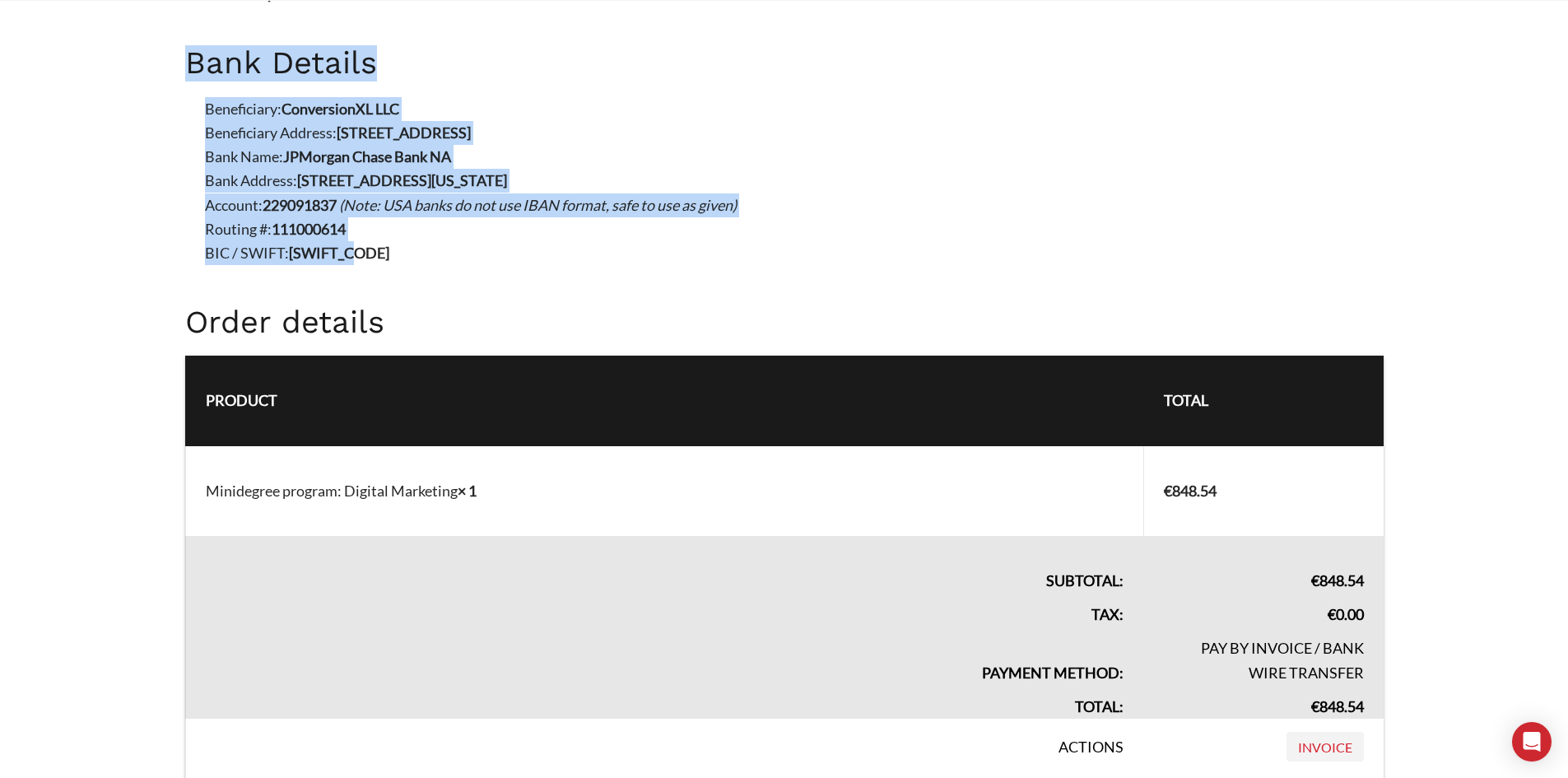
scroll to position [1480, 0]
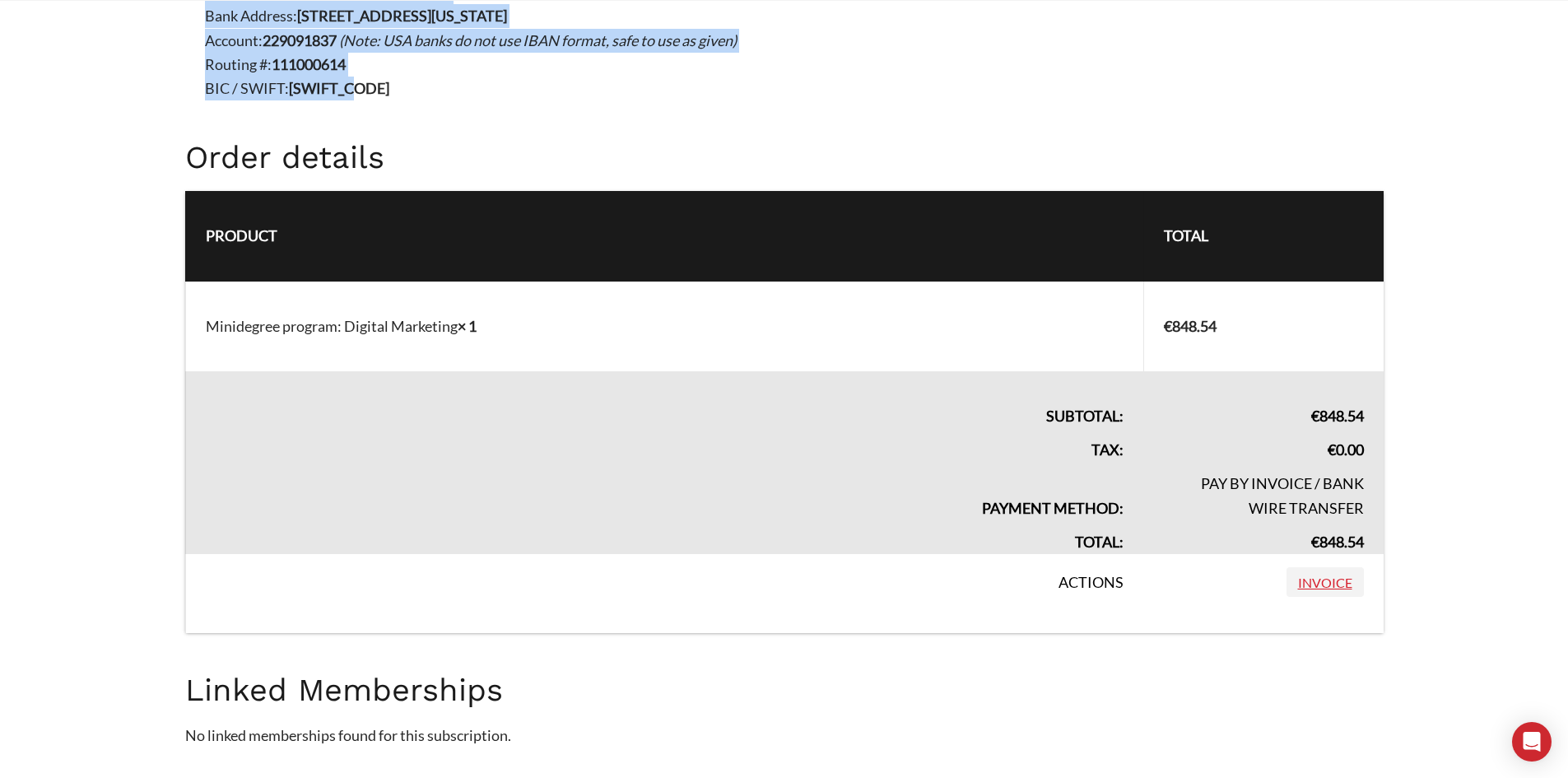
click at [1329, 585] on link "Invoice" at bounding box center [1325, 582] width 77 height 29
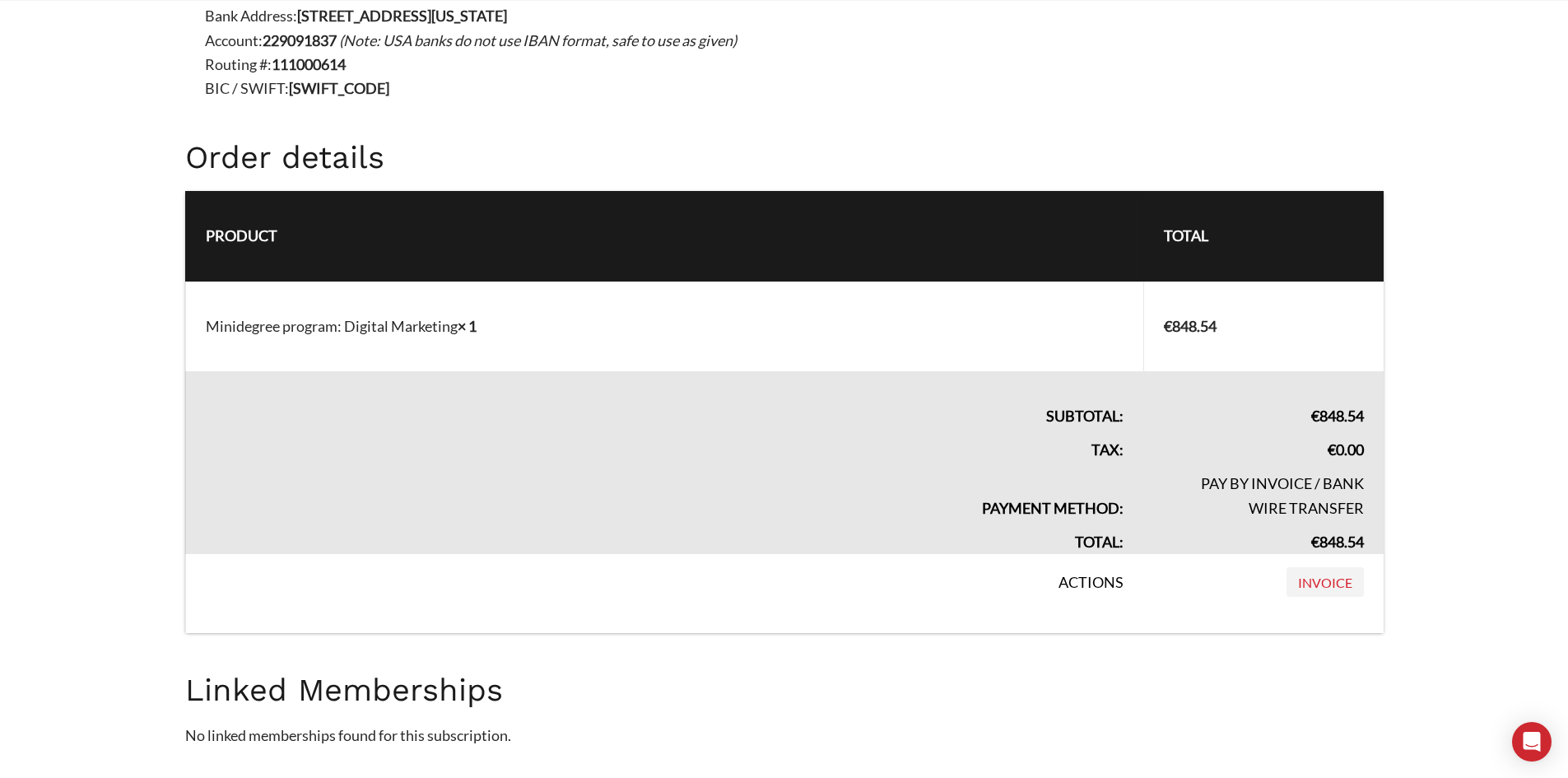
click at [1320, 539] on span "€ 848.54" at bounding box center [1337, 542] width 52 height 18
copy tfoot "€ 848.54"
click at [659, 277] on th "Product" at bounding box center [664, 236] width 958 height 90
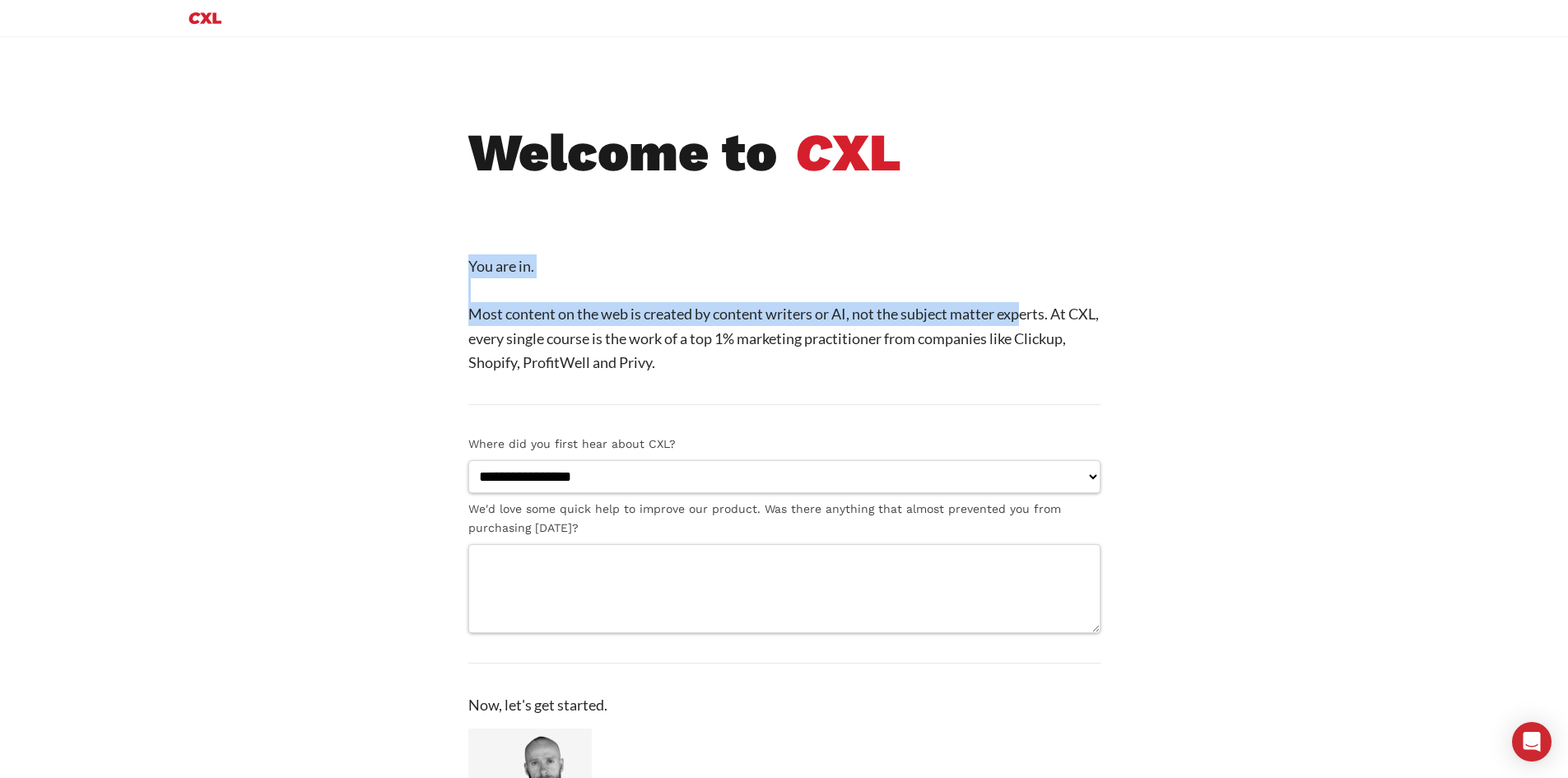
drag, startPoint x: 469, startPoint y: 263, endPoint x: 1028, endPoint y: 323, distance: 562.2
click at [1028, 323] on p "You are in. Most content on the web is created by content writers or AI, not th…" at bounding box center [784, 314] width 632 height 120
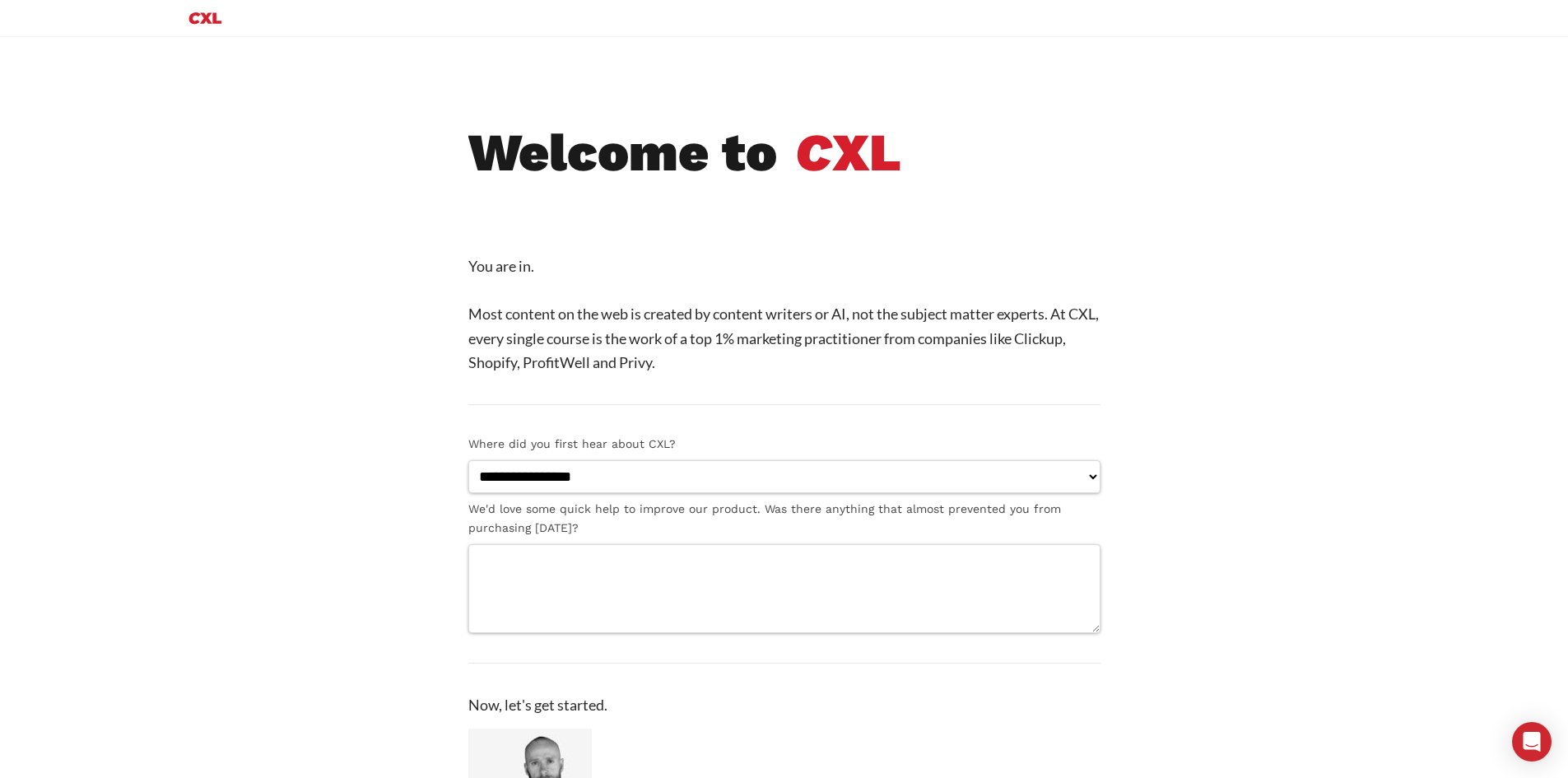
click at [1014, 337] on p "You are in. Most content on the web is created by content writers or AI, not th…" at bounding box center [784, 314] width 632 height 120
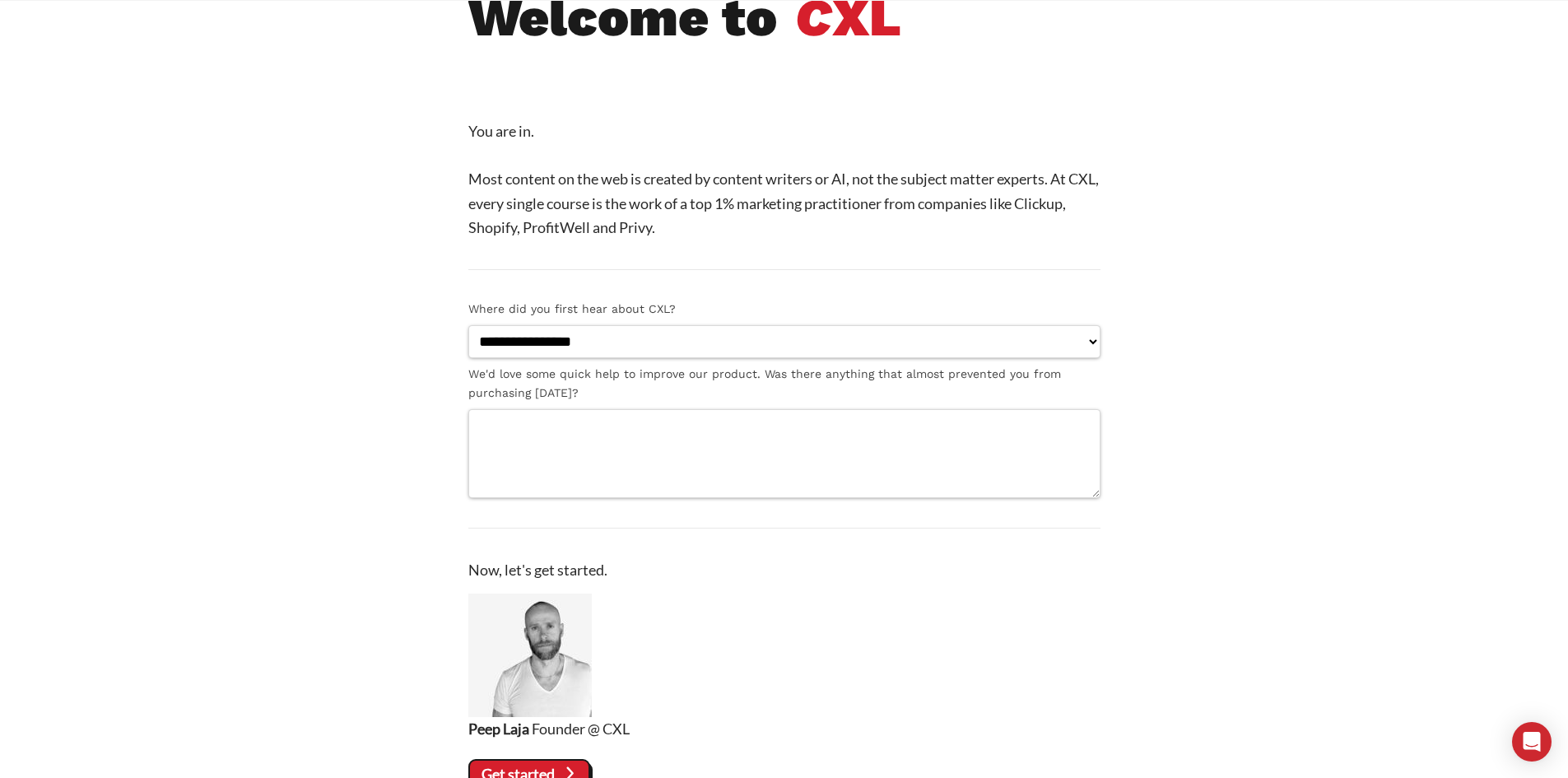
scroll to position [576, 0]
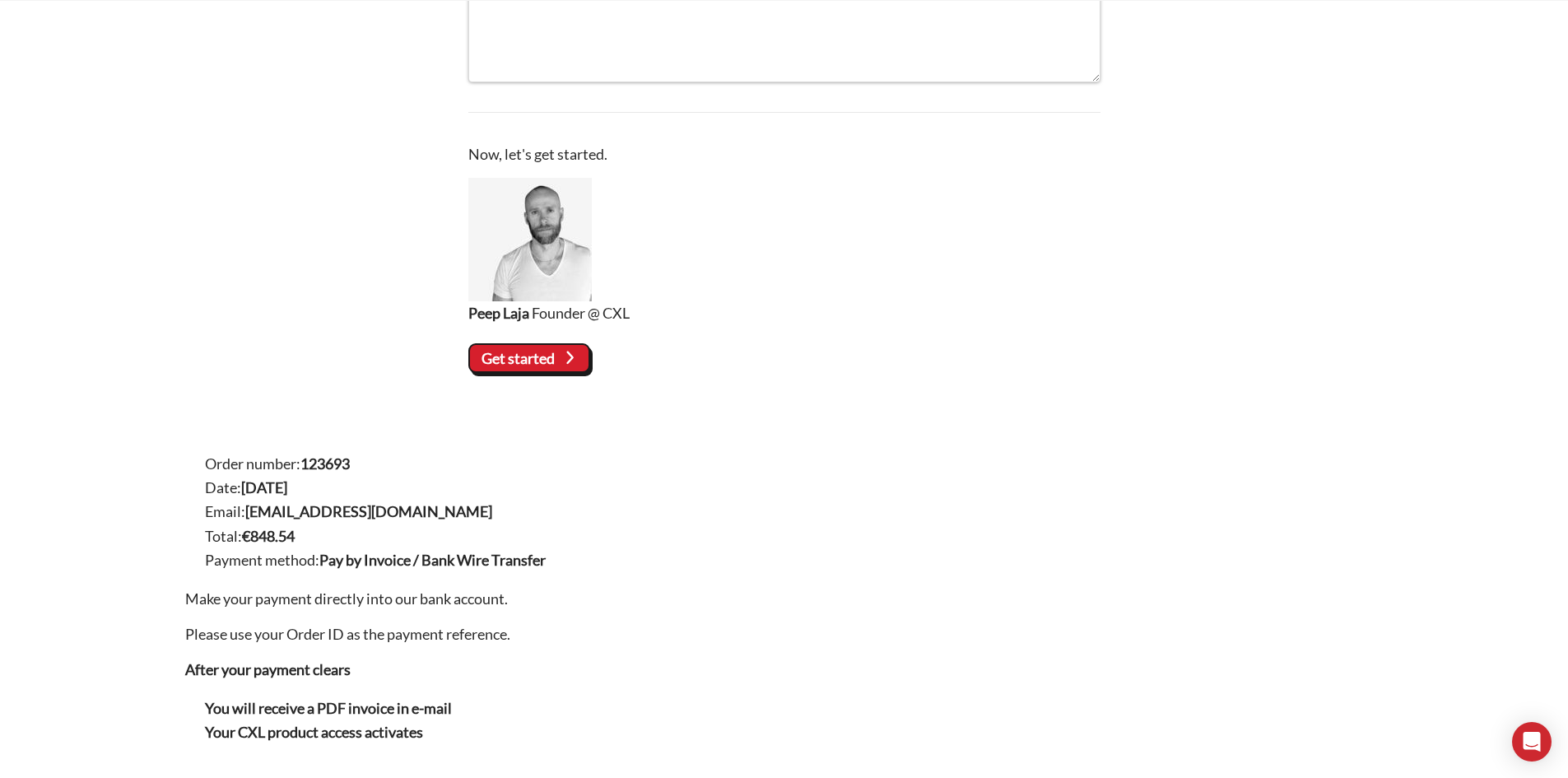
drag, startPoint x: 530, startPoint y: 365, endPoint x: 508, endPoint y: 381, distance: 27.2
click at [508, 381] on div "**********" at bounding box center [784, 769] width 1198 height 2395
click at [0, 0] on slot "Get started" at bounding box center [0, 0] width 0 height 0
